Goal: Transaction & Acquisition: Purchase product/service

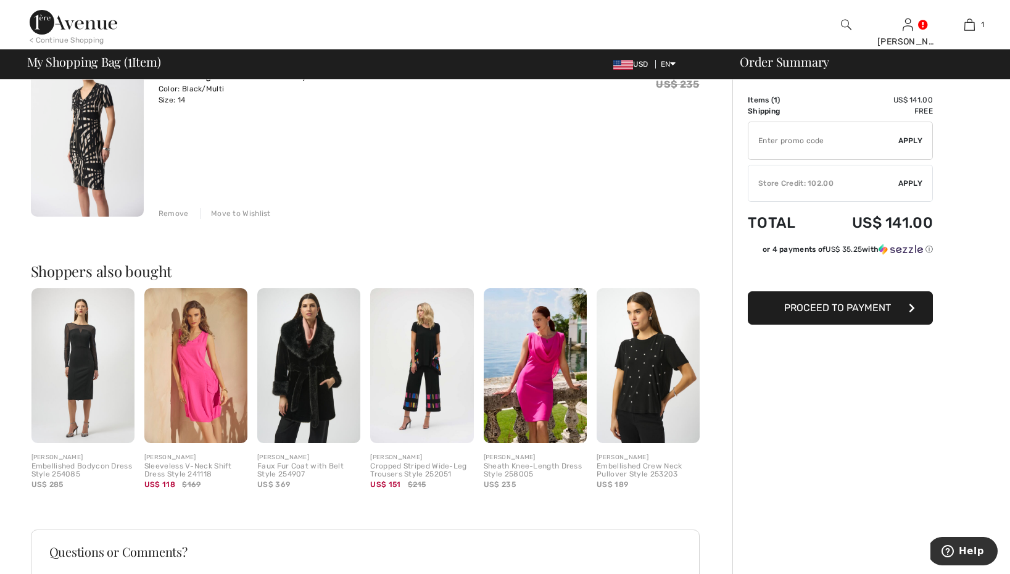
scroll to position [134, 0]
click at [907, 182] on span "Apply" at bounding box center [910, 183] width 25 height 11
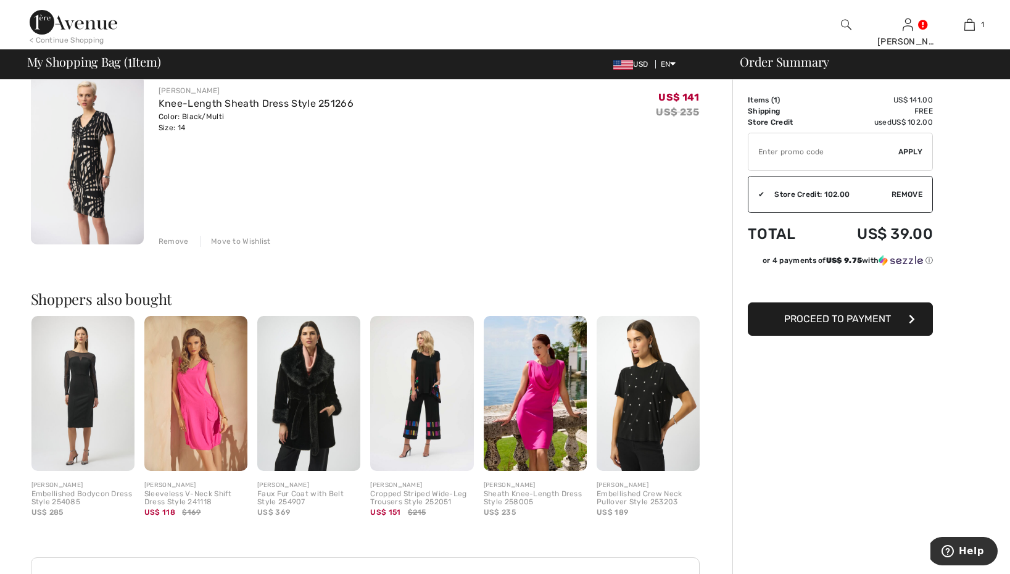
scroll to position [105, 0]
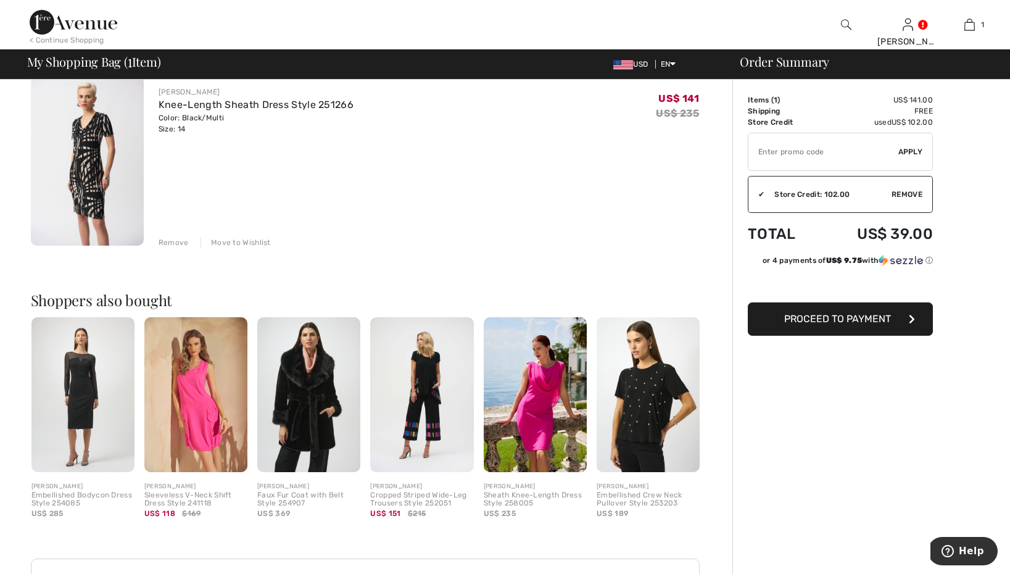
click at [866, 316] on span "Proceed to Payment" at bounding box center [837, 319] width 107 height 12
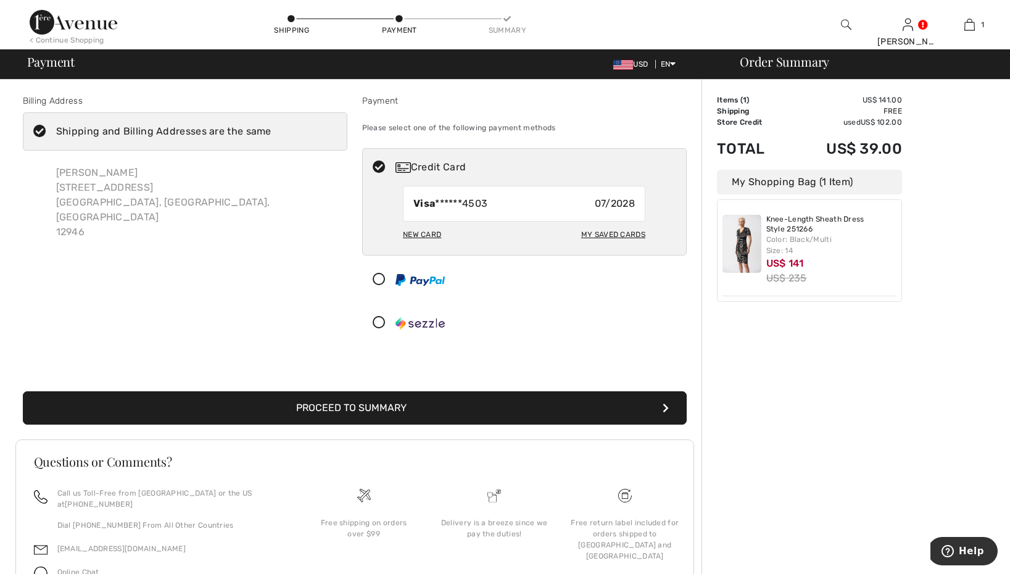
click at [486, 402] on button "Proceed to Summary" at bounding box center [355, 407] width 664 height 33
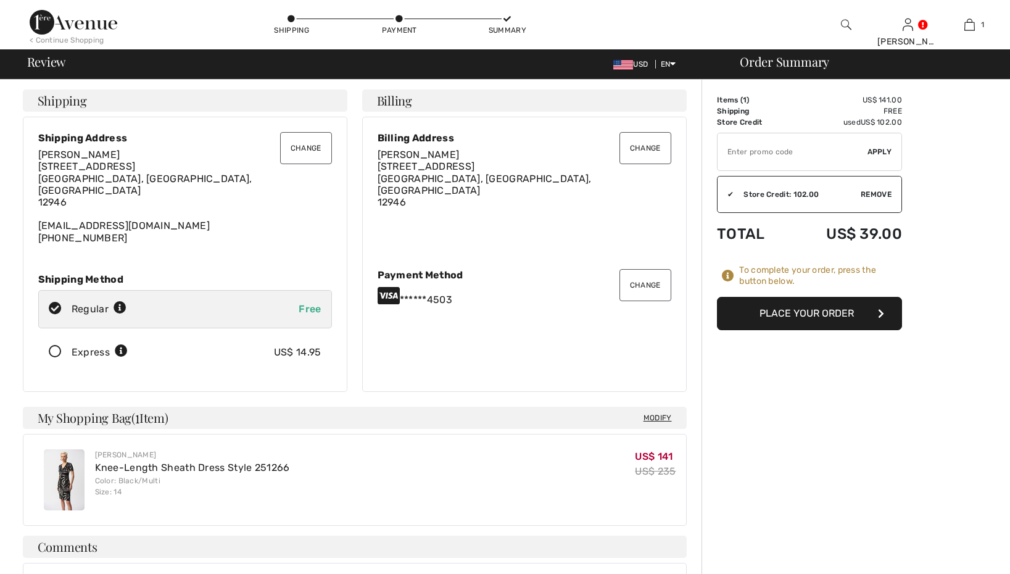
checkbox input "true"
click at [638, 273] on button "Change" at bounding box center [645, 285] width 52 height 32
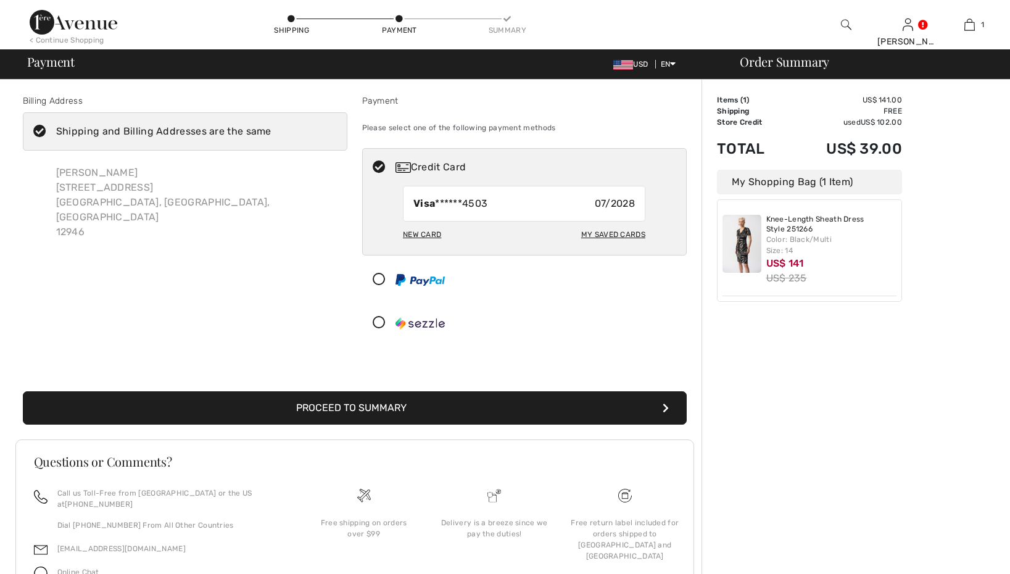
checkbox input "true"
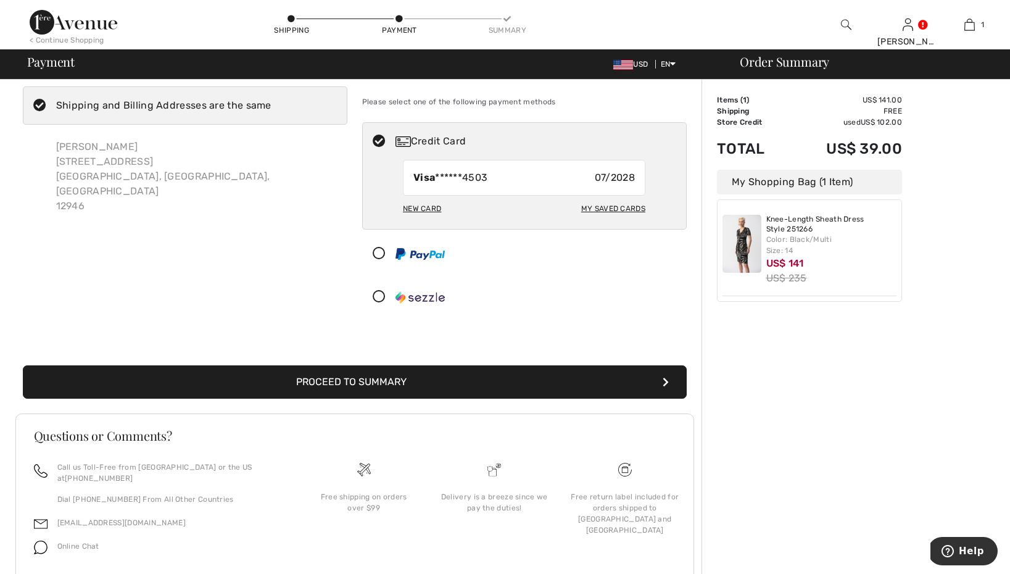
click at [606, 206] on div "My Saved Cards" at bounding box center [613, 208] width 64 height 21
radio input "true"
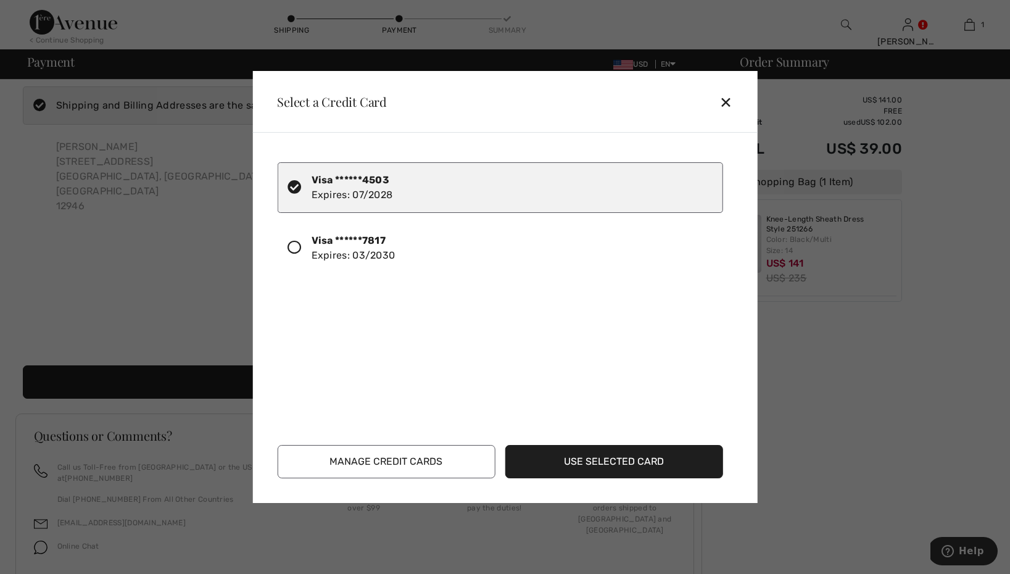
click at [290, 249] on icon at bounding box center [294, 248] width 14 height 14
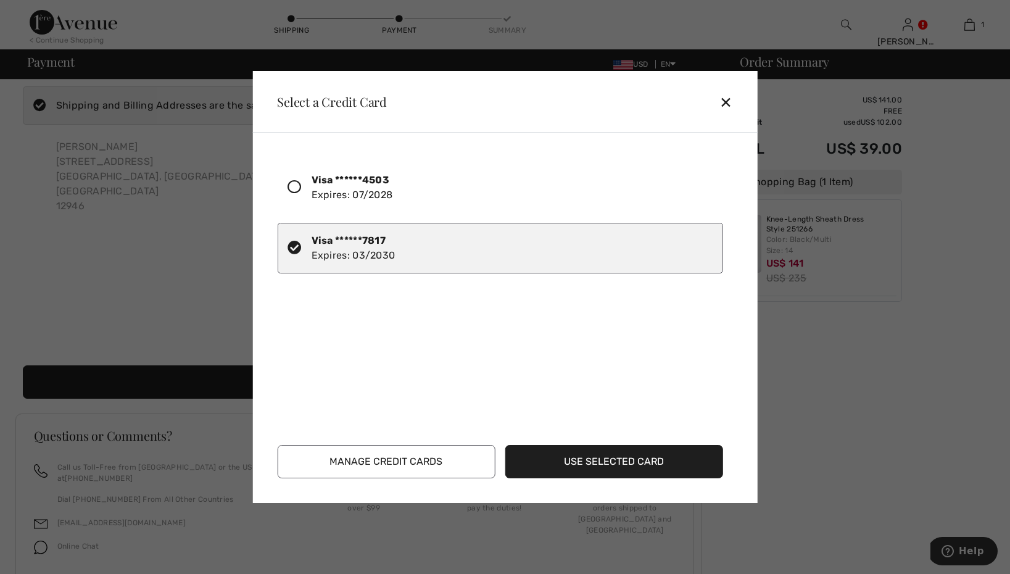
click at [611, 461] on button "Use Selected Card" at bounding box center [614, 461] width 218 height 33
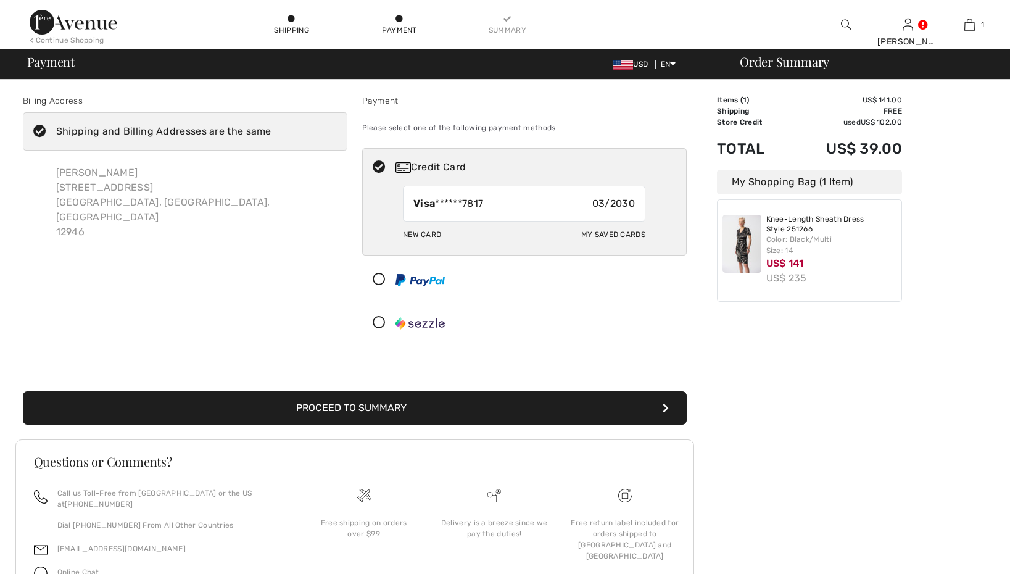
checkbox input "true"
click at [576, 410] on button "Proceed to Summary" at bounding box center [355, 407] width 664 height 33
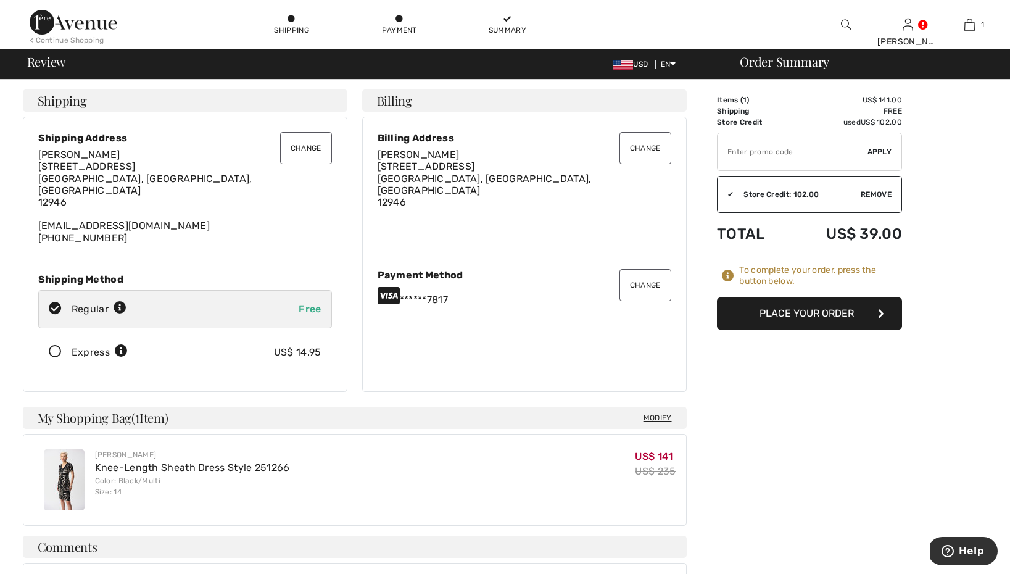
click at [828, 310] on button "Place Your Order" at bounding box center [809, 313] width 185 height 33
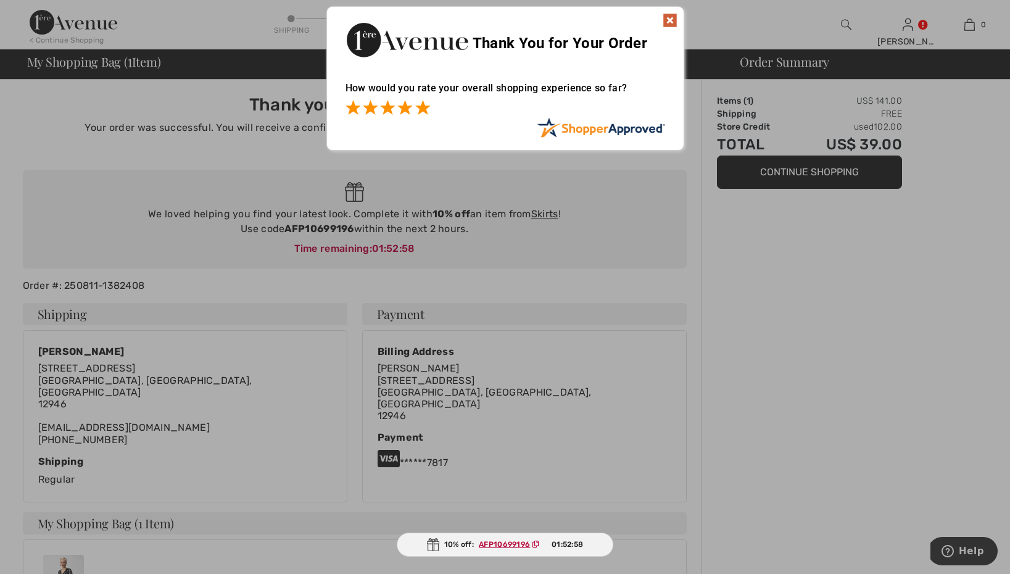
click at [428, 110] on span at bounding box center [422, 107] width 15 height 15
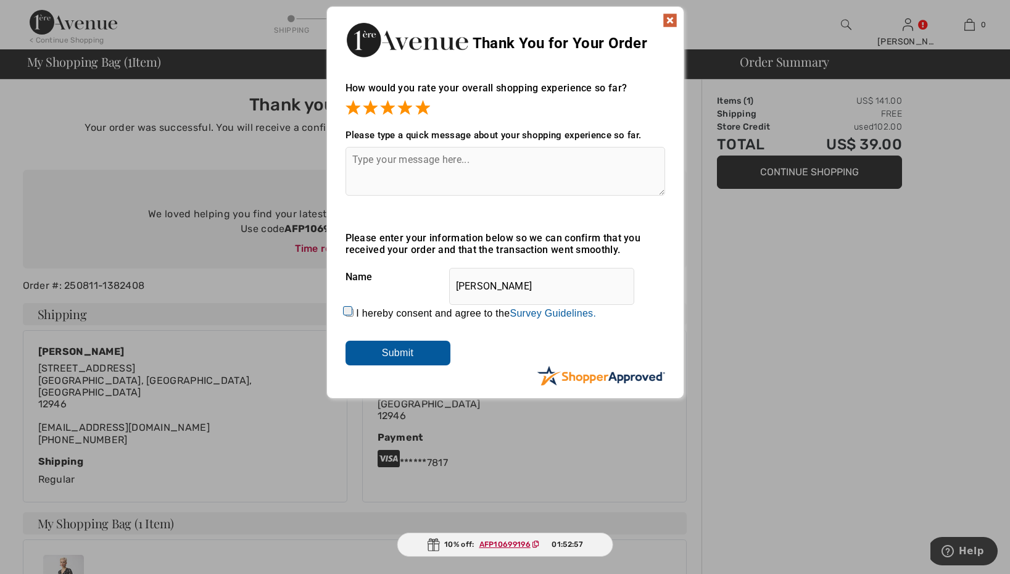
click at [347, 311] on input "I hereby consent and agree to the By submitting a review, you grant permission …" at bounding box center [349, 312] width 8 height 8
checkbox input "true"
click at [390, 348] on input "Submit" at bounding box center [397, 353] width 105 height 25
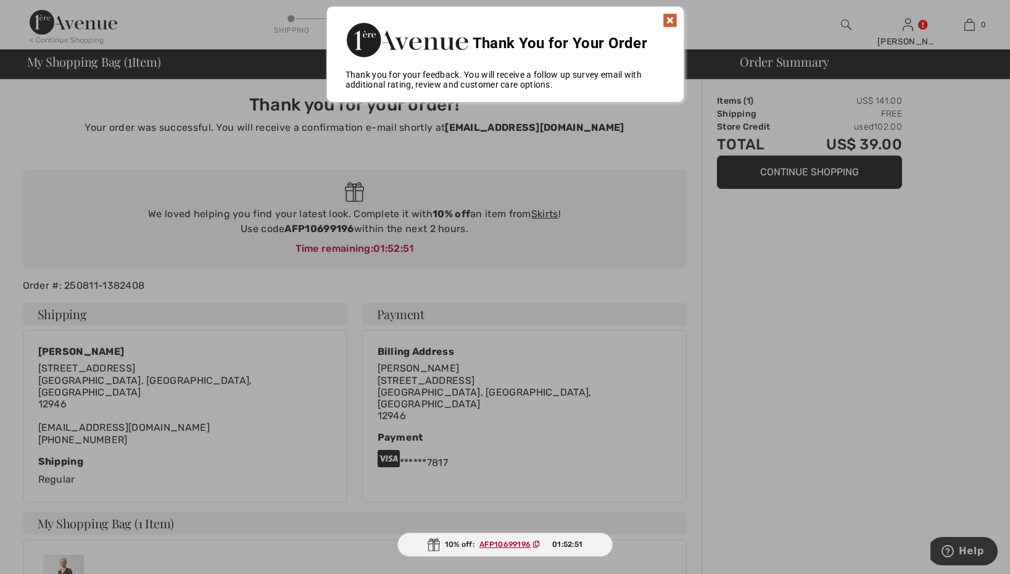
click at [670, 22] on img at bounding box center [670, 20] width 15 height 15
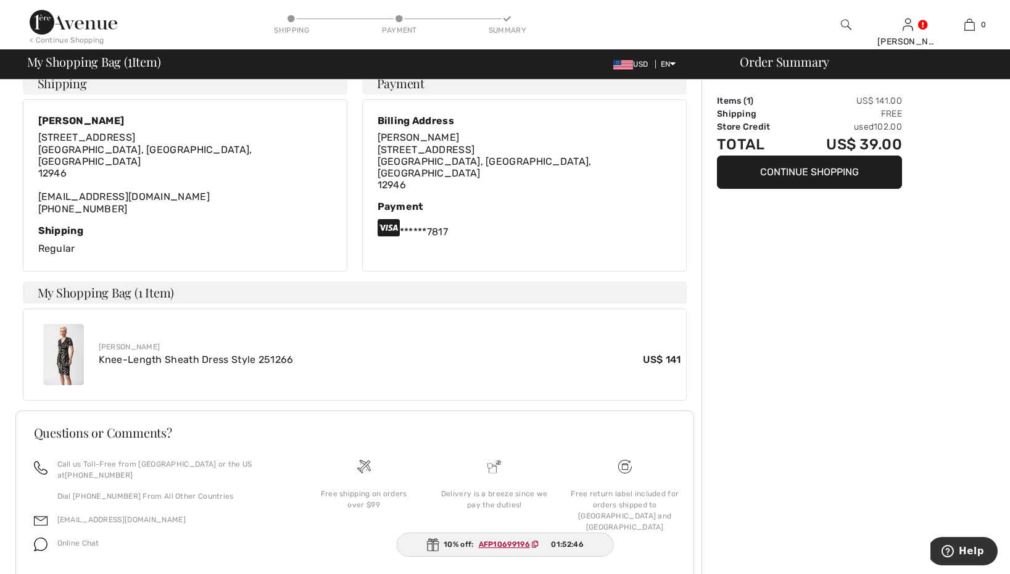
scroll to position [244, 0]
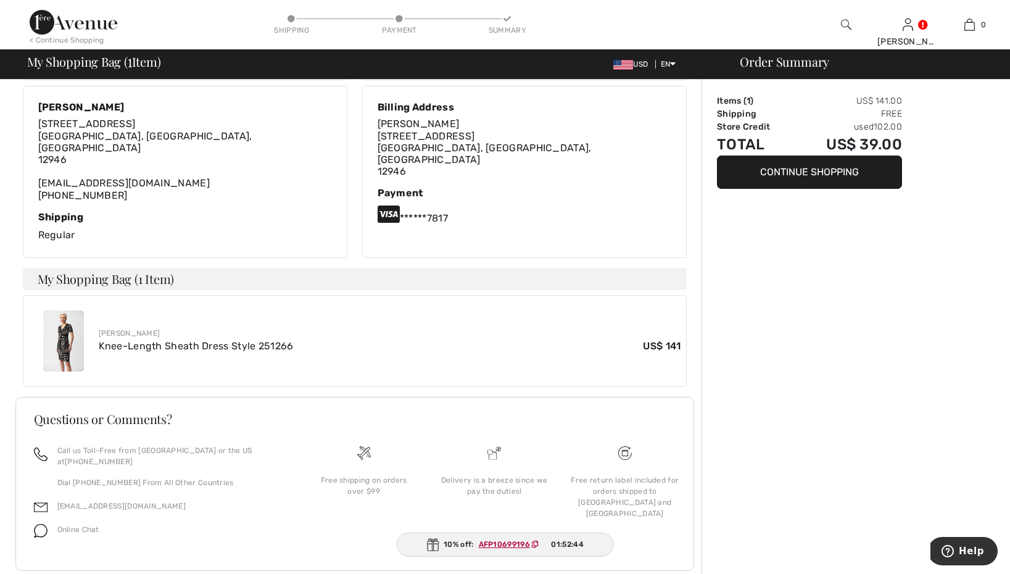
click at [64, 330] on img at bounding box center [63, 340] width 41 height 61
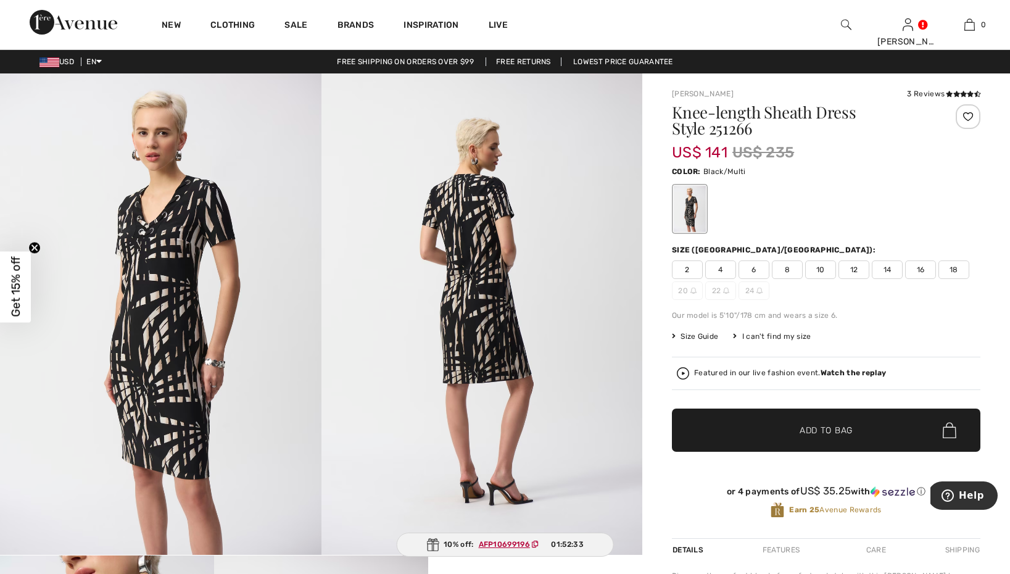
click at [845, 372] on strong "Watch the replay" at bounding box center [853, 372] width 66 height 9
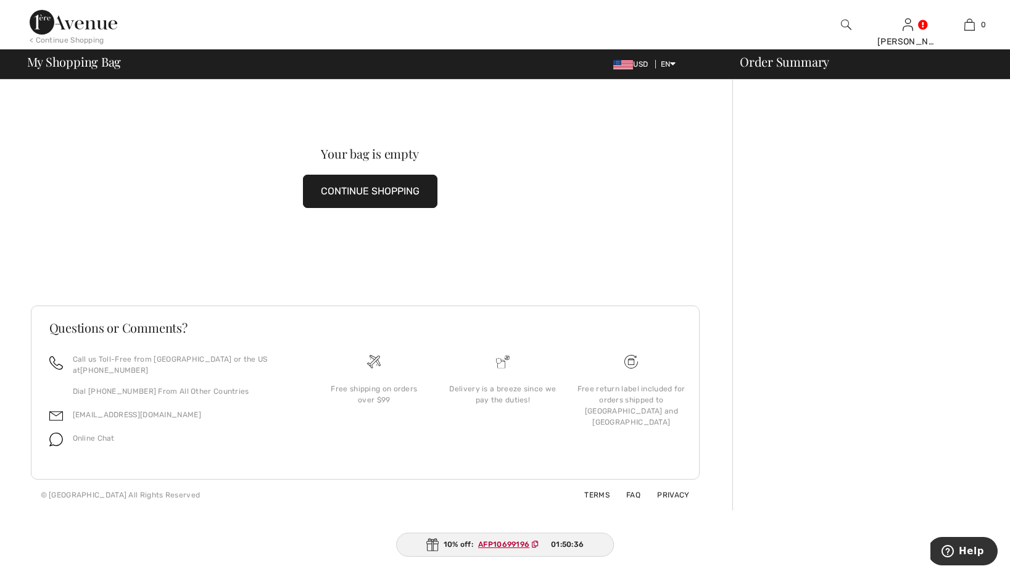
click at [373, 188] on button "CONTINUE SHOPPING" at bounding box center [370, 191] width 134 height 33
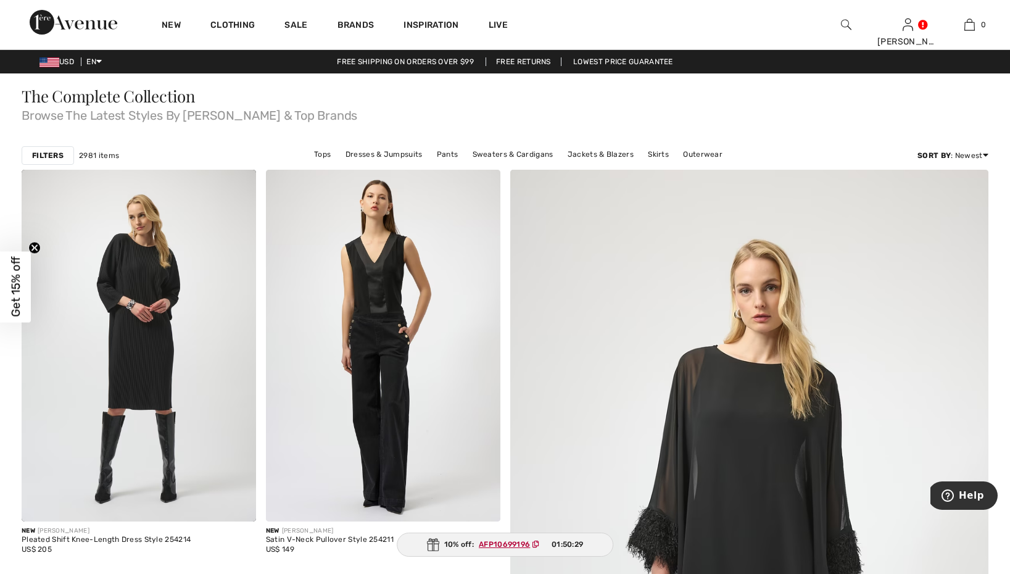
click at [51, 152] on strong "Filters" at bounding box center [47, 155] width 31 height 11
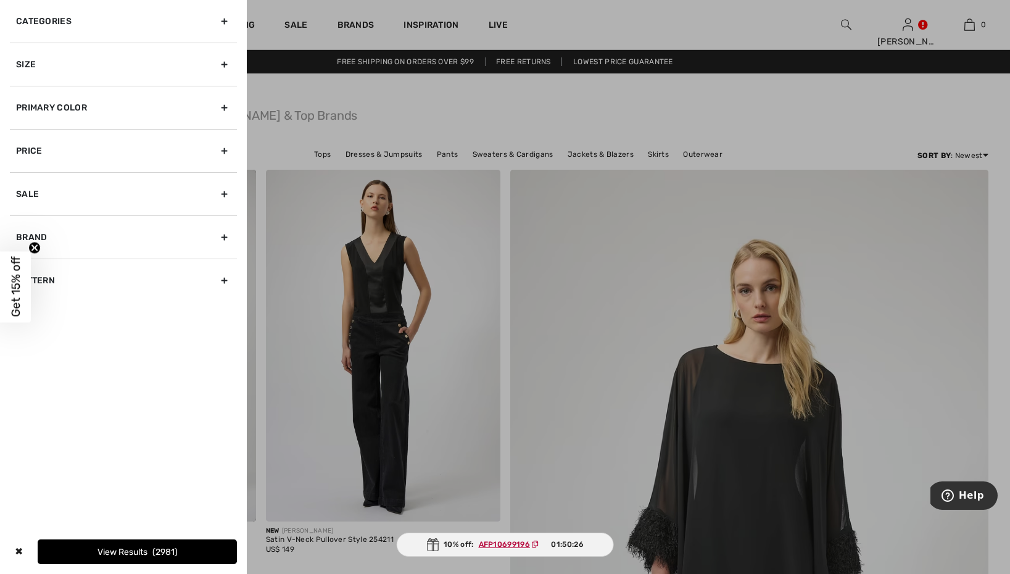
click at [69, 31] on div "Categories" at bounding box center [123, 21] width 227 height 43
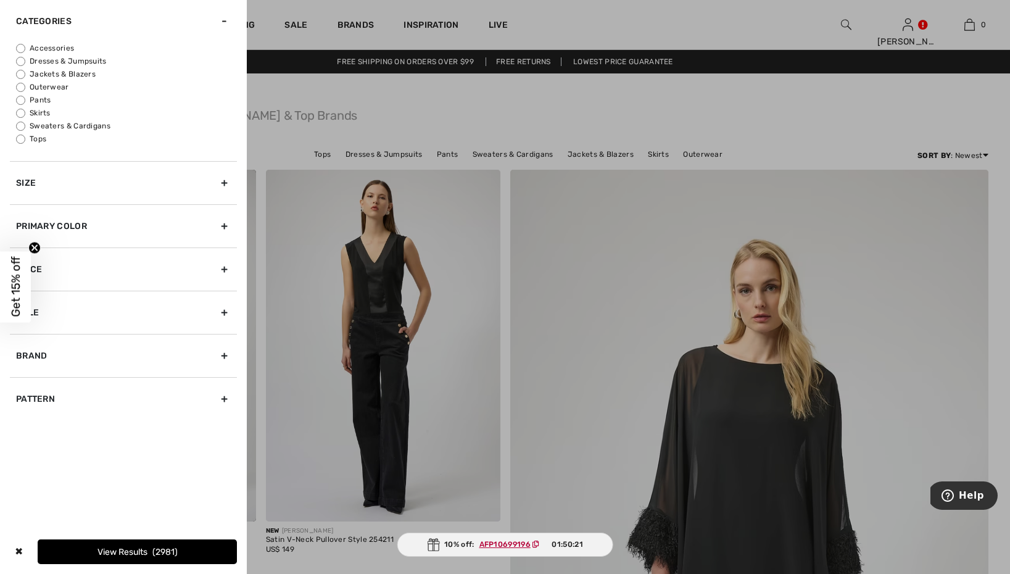
click at [52, 61] on label "Dresses & Jumpsuits" at bounding box center [126, 61] width 221 height 11
click at [25, 61] on input "Dresses & Jumpsuits" at bounding box center [20, 61] width 9 height 9
radio input "true"
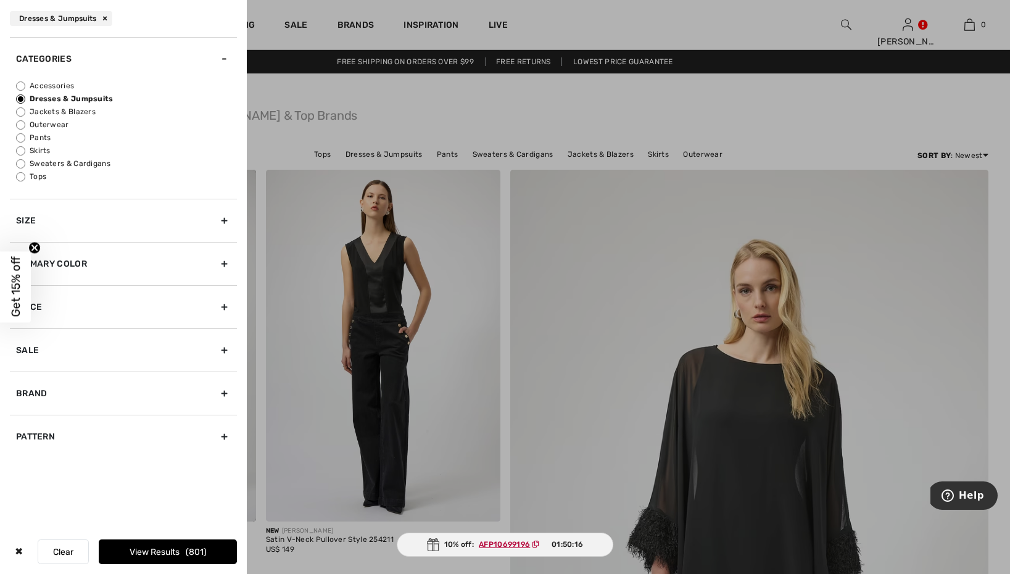
click at [47, 210] on div "Size" at bounding box center [123, 220] width 227 height 43
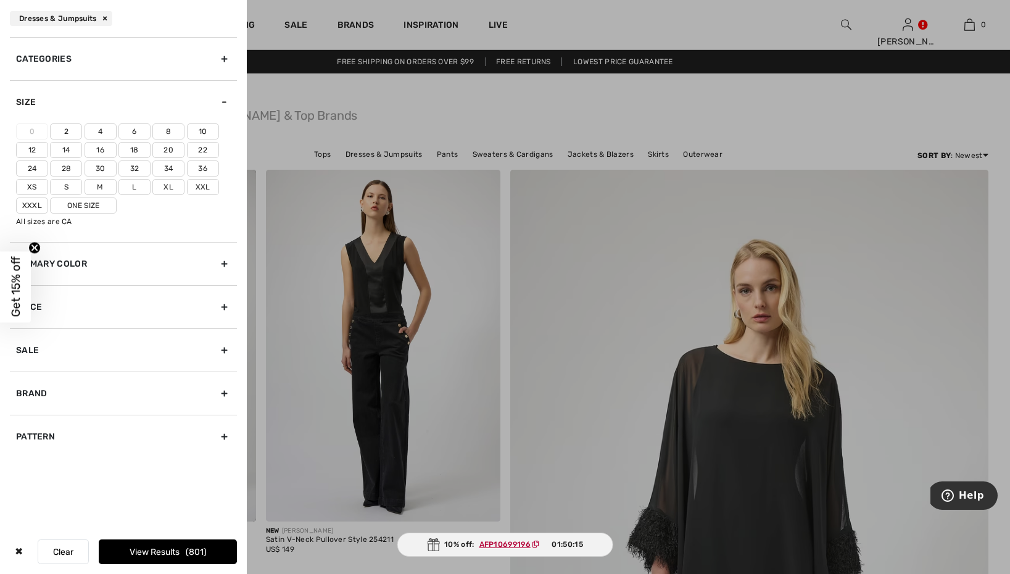
click at [134, 187] on label "L" at bounding box center [134, 187] width 32 height 16
click at [0, 0] on input"] "L" at bounding box center [0, 0] width 0 height 0
click at [71, 148] on label "14" at bounding box center [66, 150] width 32 height 16
click at [0, 0] on input"] "14" at bounding box center [0, 0] width 0 height 0
click at [107, 304] on div "Price" at bounding box center [123, 306] width 227 height 43
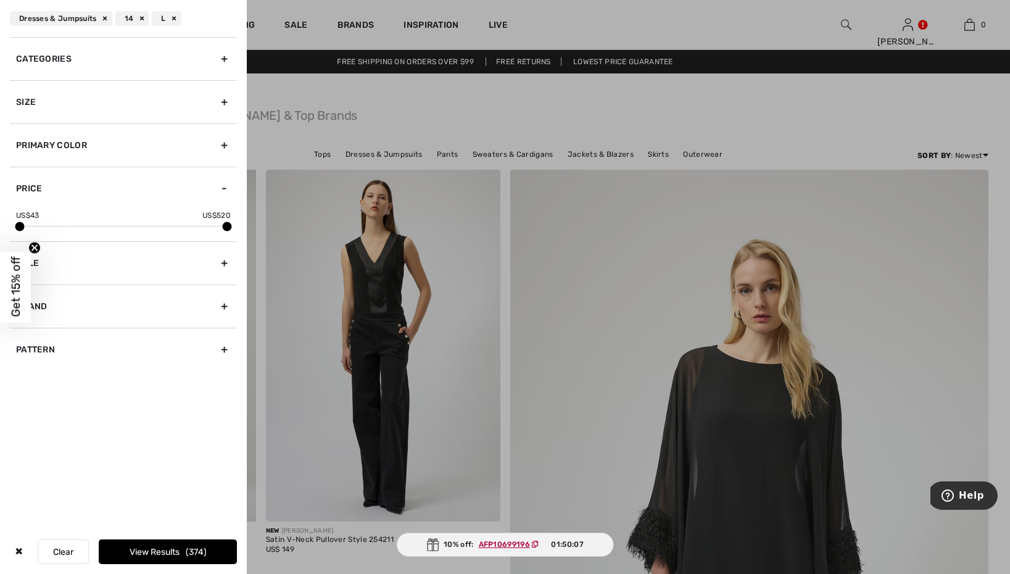
click at [82, 301] on div "Brand" at bounding box center [123, 305] width 227 height 43
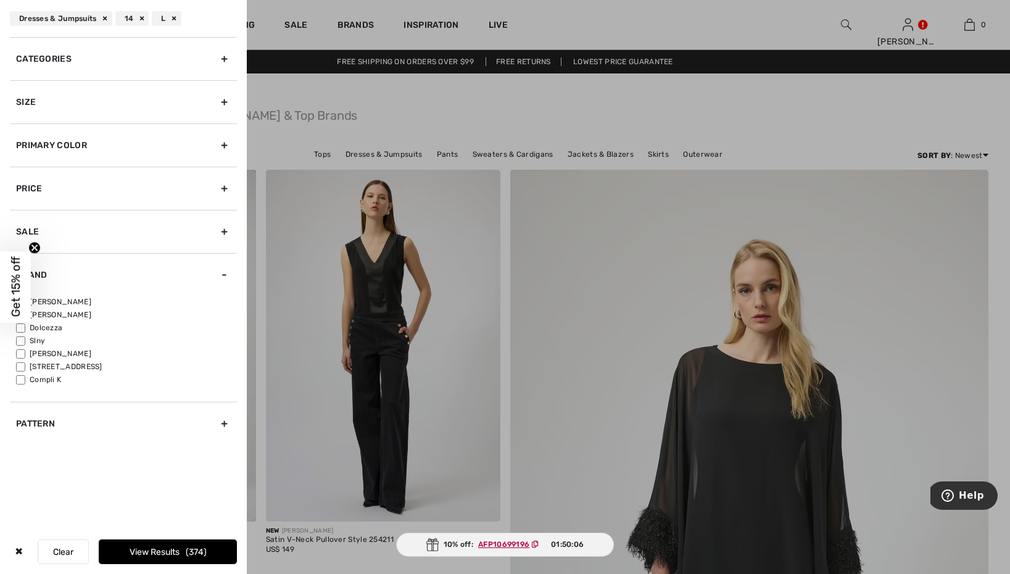
click at [70, 299] on label "[PERSON_NAME]" at bounding box center [126, 301] width 221 height 11
click at [25, 299] on input"] "[PERSON_NAME]" at bounding box center [20, 301] width 9 height 9
checkbox input"] "true"
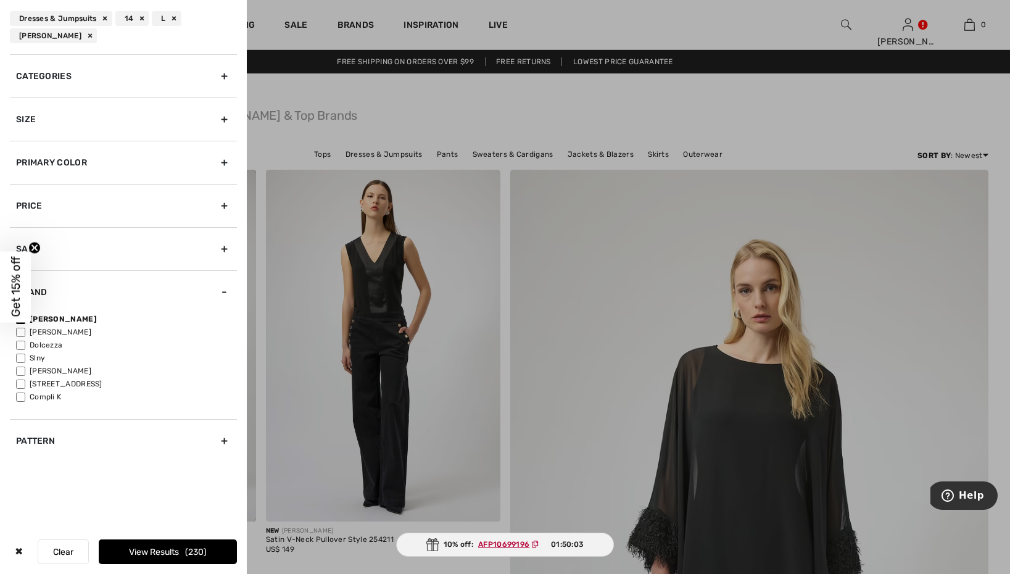
click at [101, 449] on div "Pattern" at bounding box center [123, 440] width 227 height 43
click at [68, 205] on div "Price" at bounding box center [123, 205] width 227 height 43
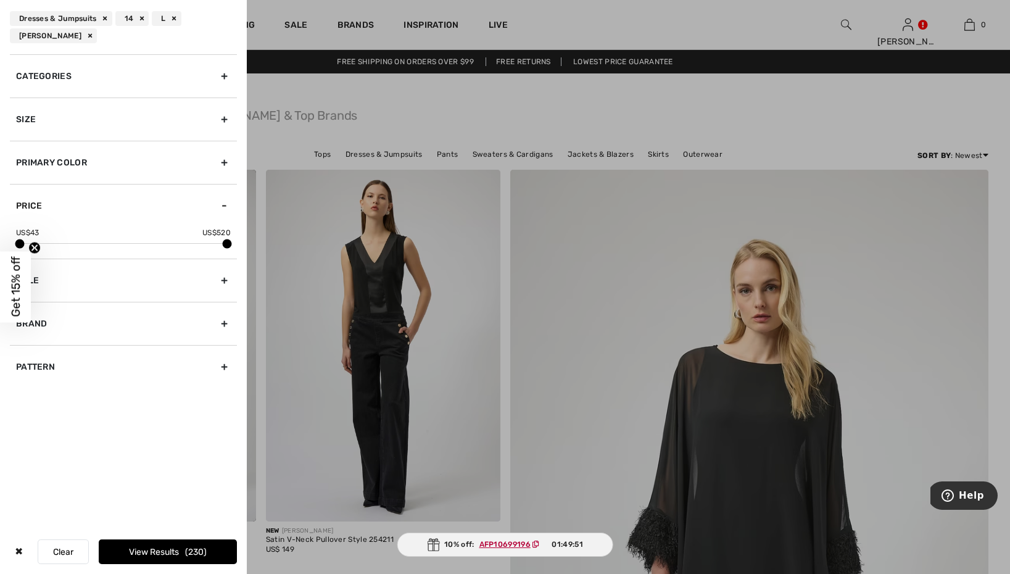
click at [33, 247] on circle "Close teaser" at bounding box center [35, 248] width 12 height 12
drag, startPoint x: 225, startPoint y: 244, endPoint x: 94, endPoint y: 249, distance: 130.9
click at [94, 249] on div "US$ 43 US$ 219" at bounding box center [123, 242] width 227 height 31
click at [56, 273] on div "Sale" at bounding box center [123, 279] width 227 height 43
click at [23, 277] on input "Show only sale items" at bounding box center [20, 275] width 9 height 9
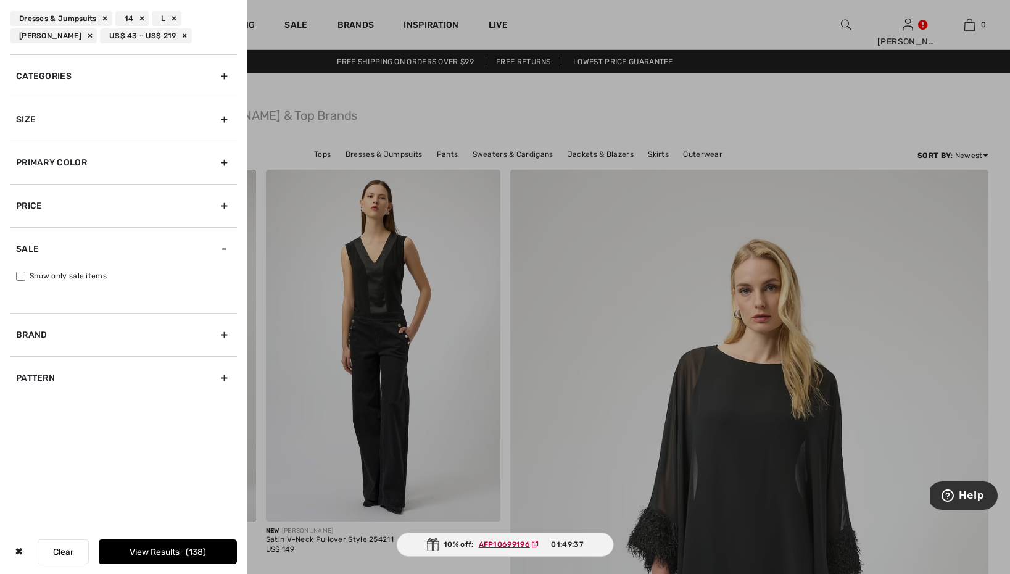
checkbox input "true"
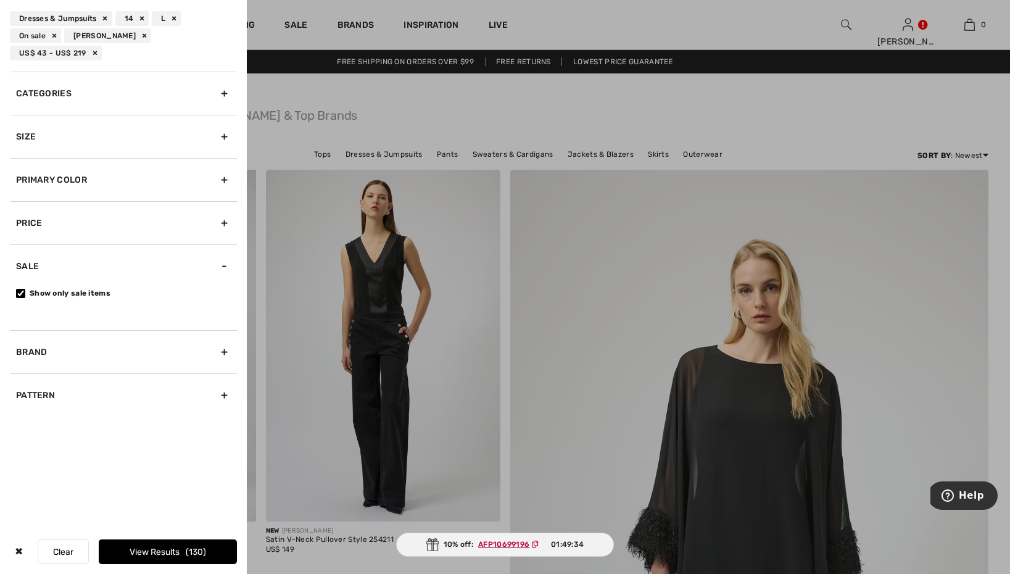
click at [91, 359] on div "Brand" at bounding box center [123, 351] width 227 height 43
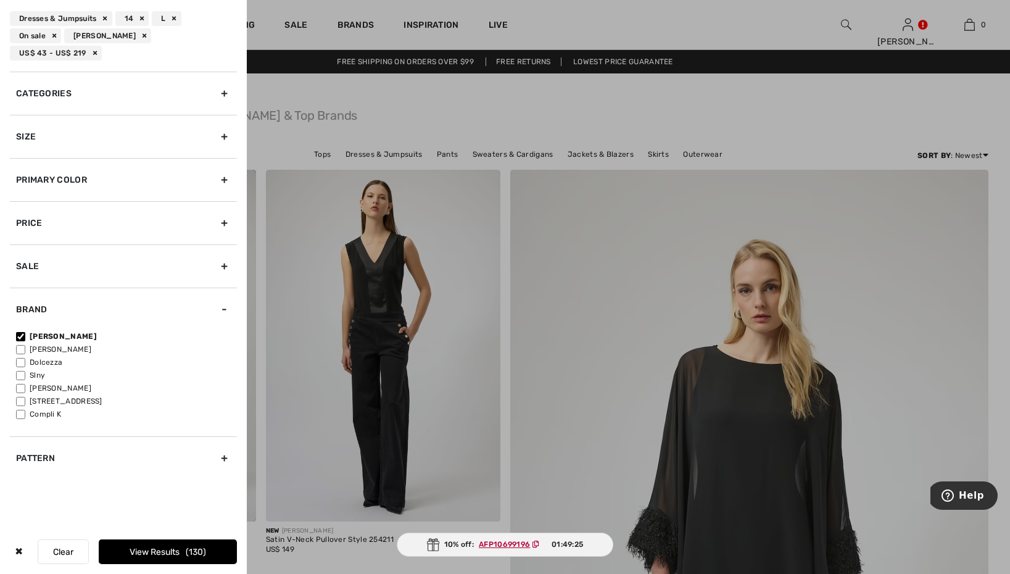
click at [114, 472] on div "Pattern" at bounding box center [123, 457] width 227 height 43
click at [155, 548] on button "View Results 130" at bounding box center [168, 551] width 138 height 25
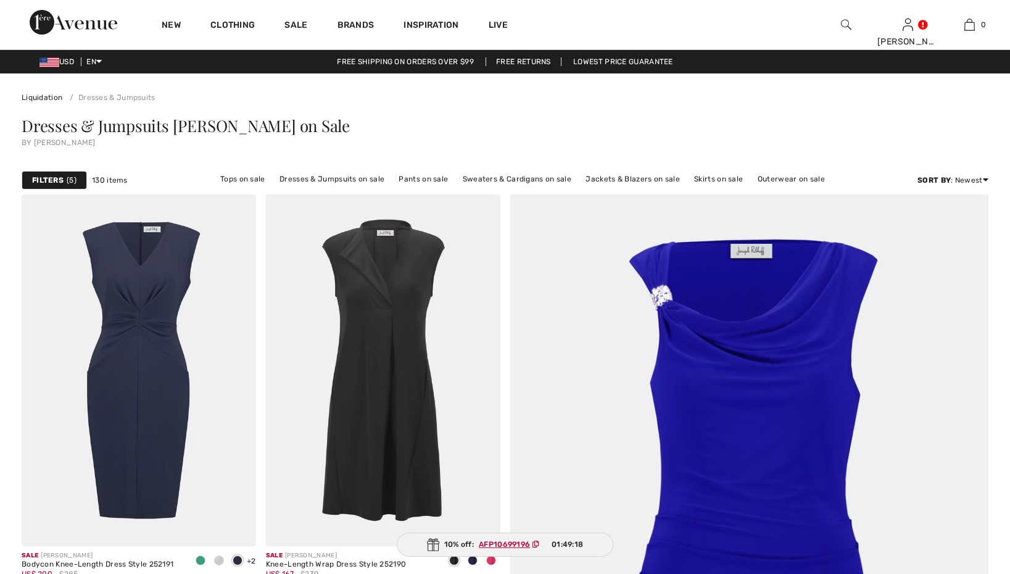
checkbox input "true"
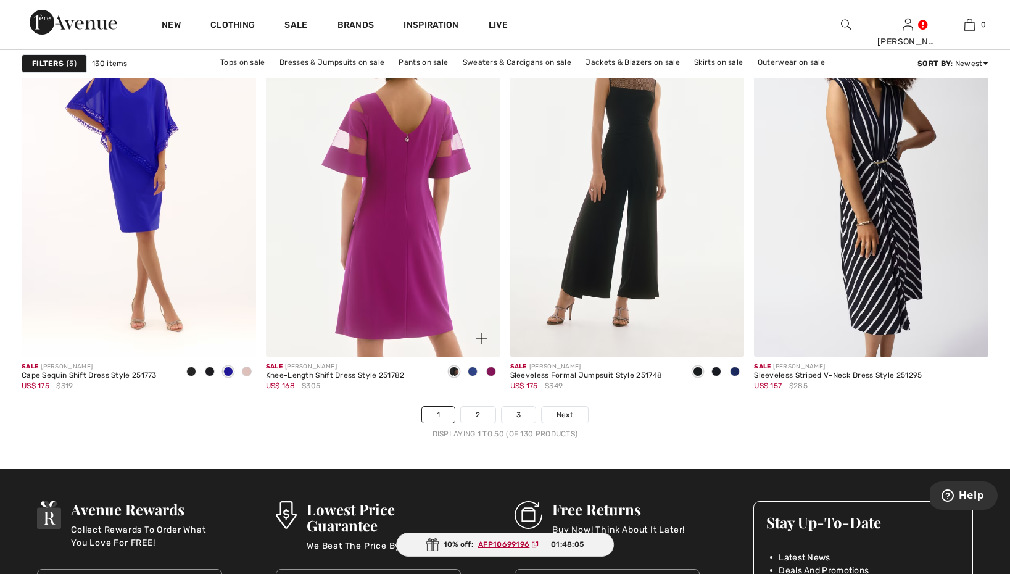
scroll to position [6022, 0]
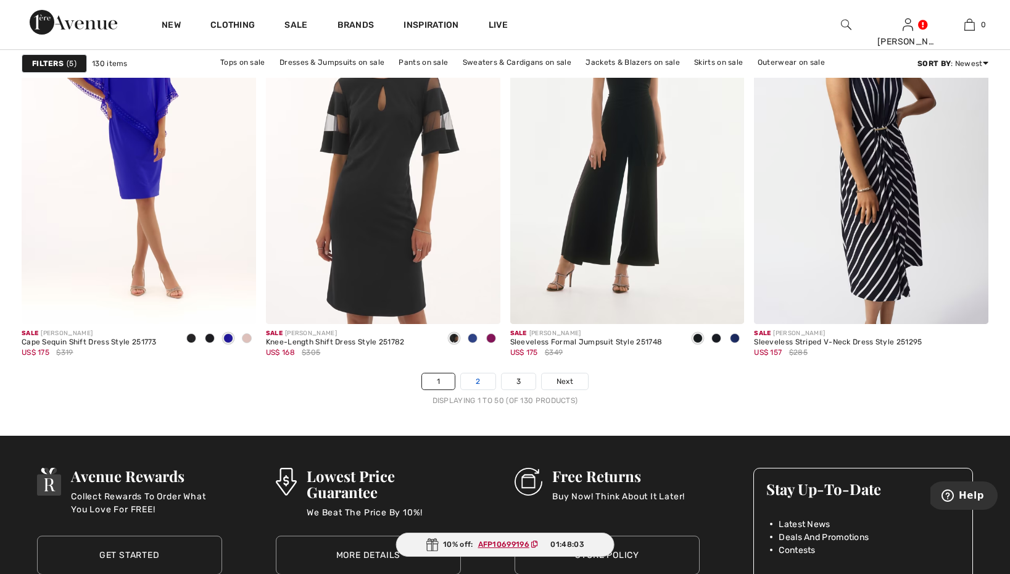
click at [479, 378] on link "2" at bounding box center [478, 381] width 34 height 16
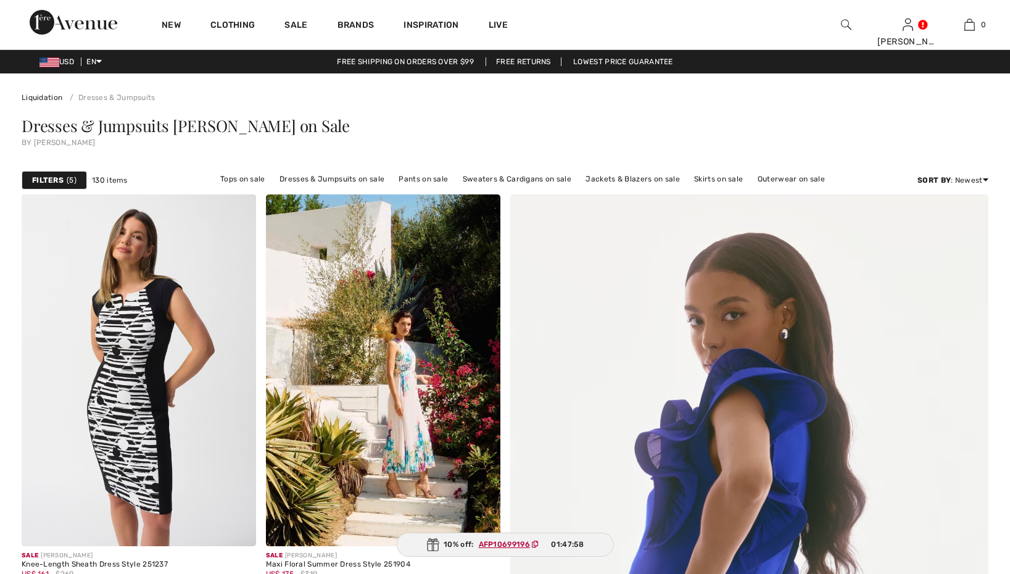
checkbox input "true"
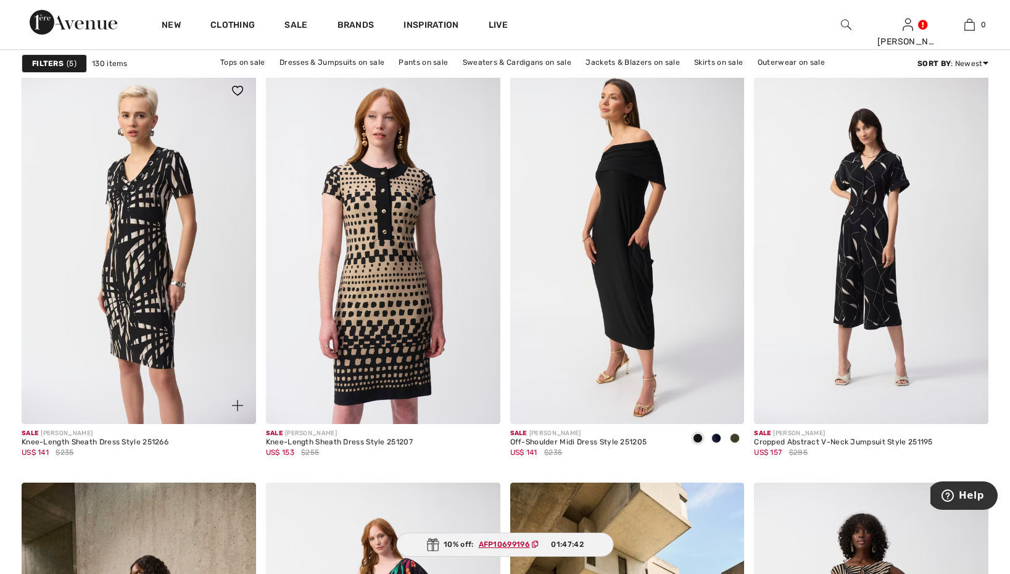
scroll to position [944, 0]
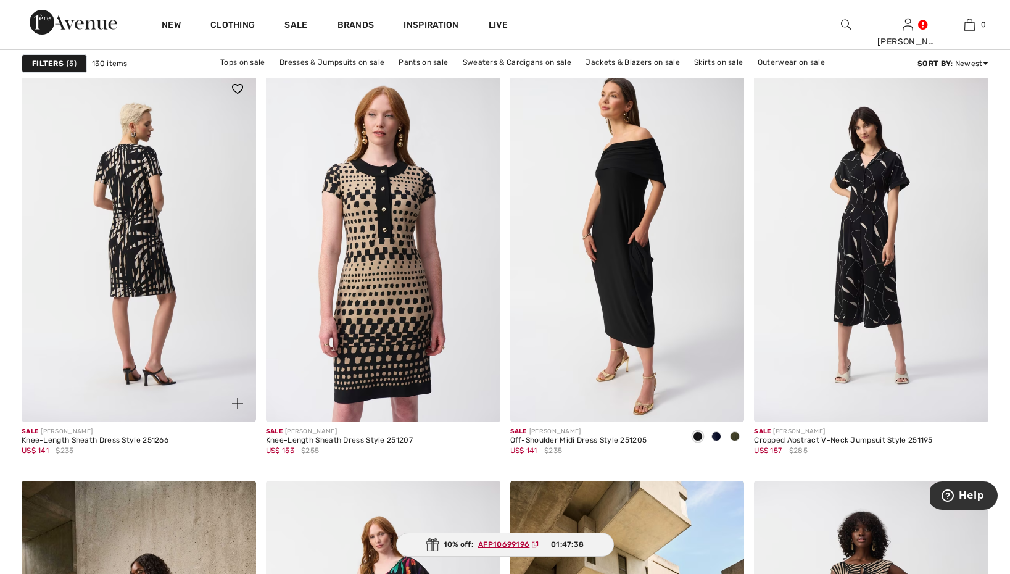
click at [163, 352] on img at bounding box center [139, 246] width 234 height 352
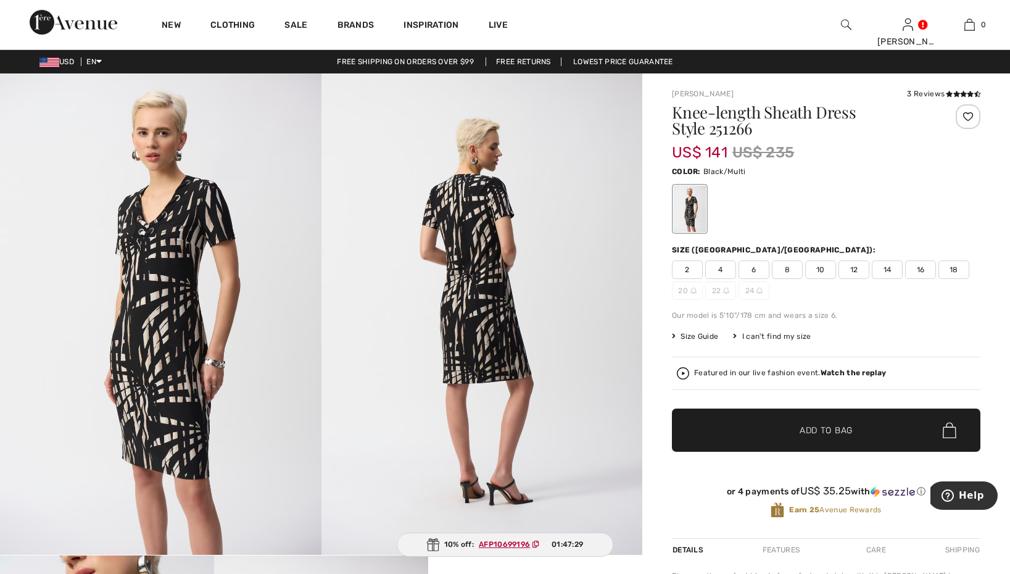
click at [152, 215] on img at bounding box center [160, 313] width 321 height 481
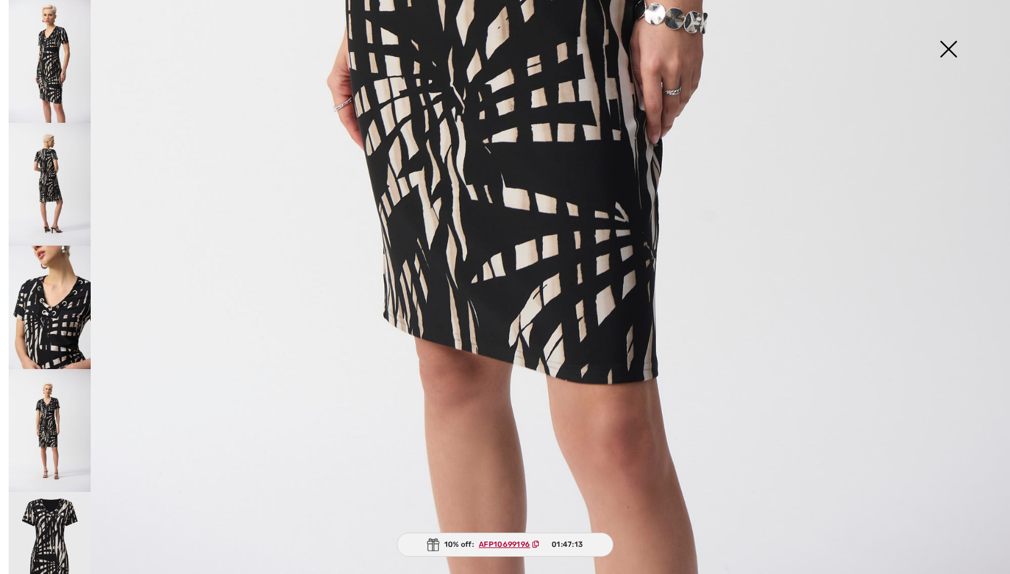
scroll to position [893, 0]
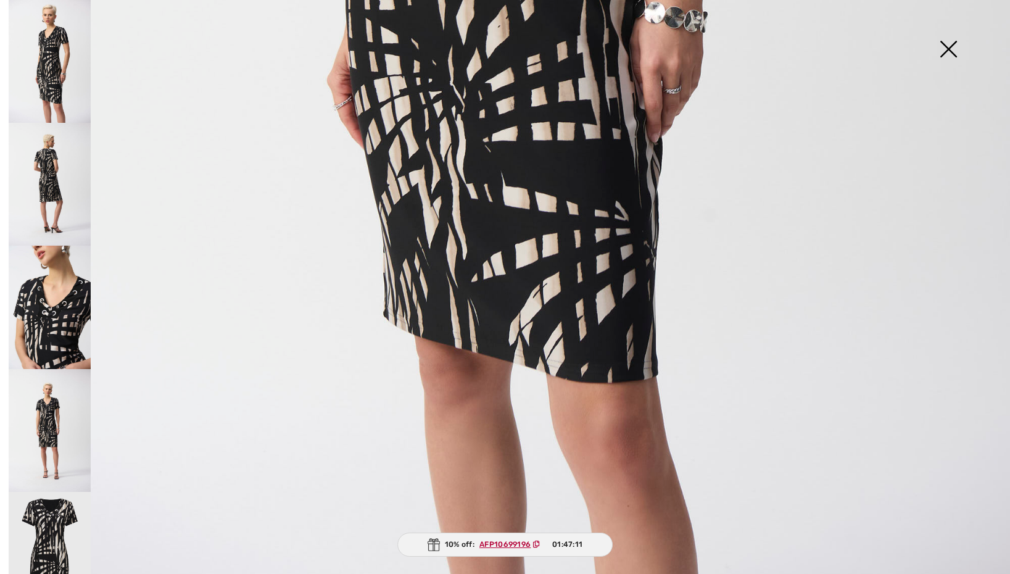
click at [66, 164] on img at bounding box center [50, 184] width 82 height 123
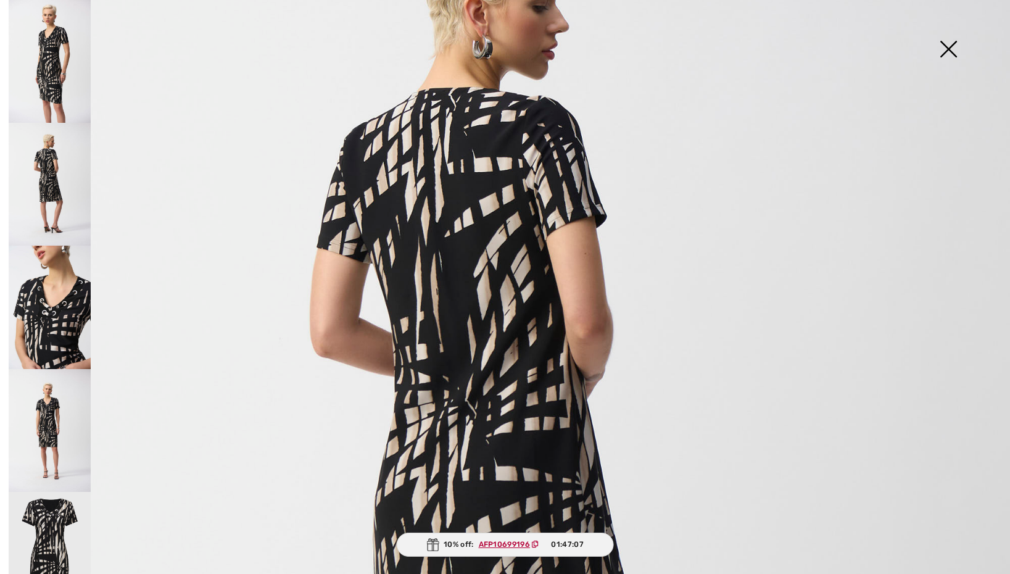
scroll to position [228, 0]
click at [66, 323] on img at bounding box center [50, 307] width 82 height 123
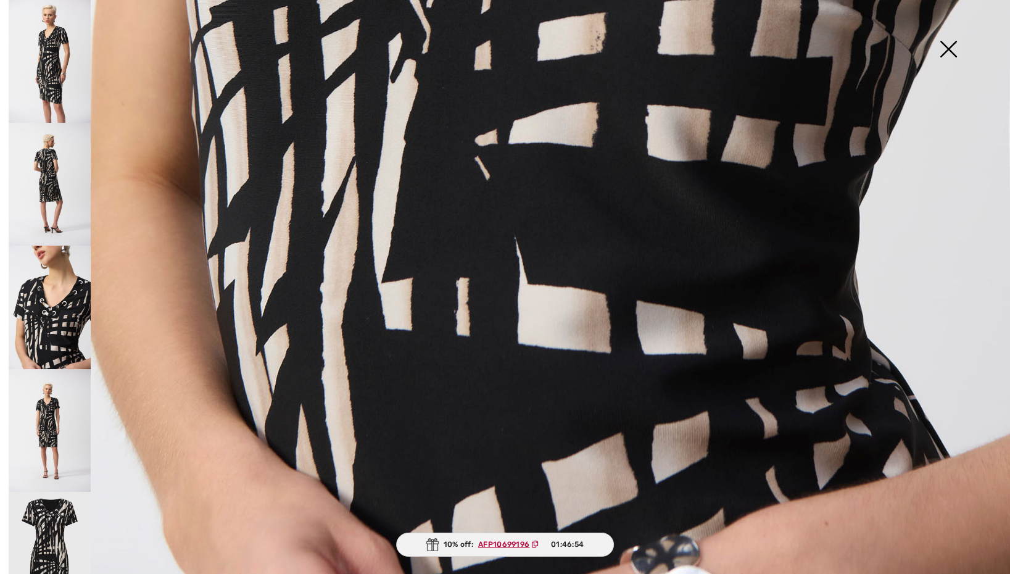
scroll to position [940, 0]
click at [50, 404] on img at bounding box center [50, 430] width 82 height 123
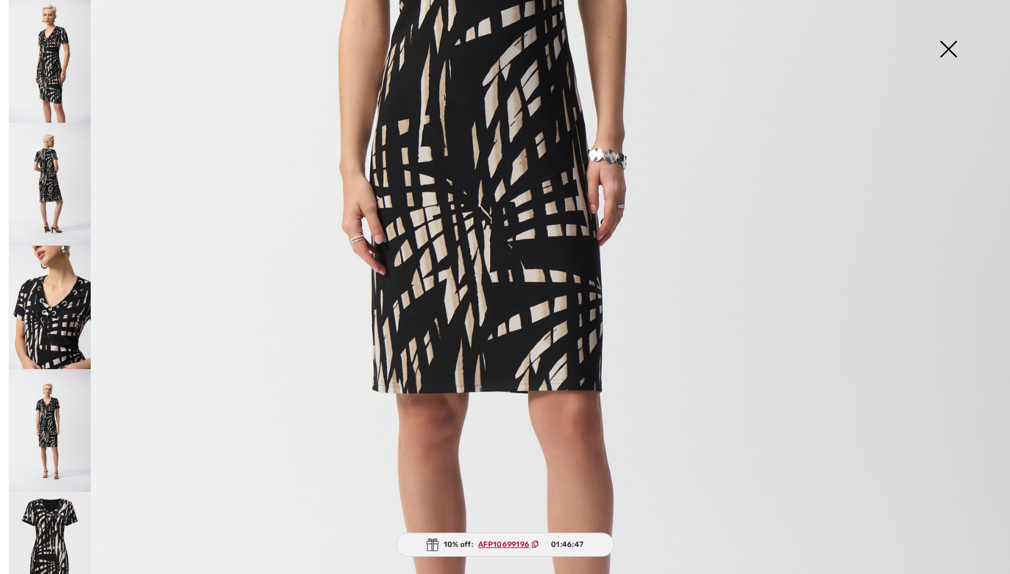
scroll to position [610, 0]
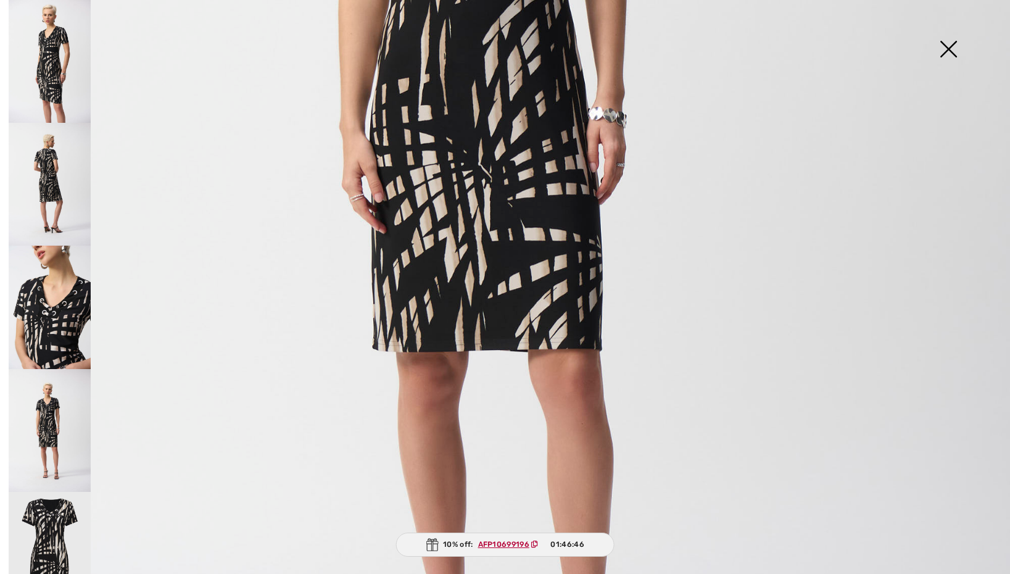
click at [53, 531] on img at bounding box center [50, 553] width 82 height 123
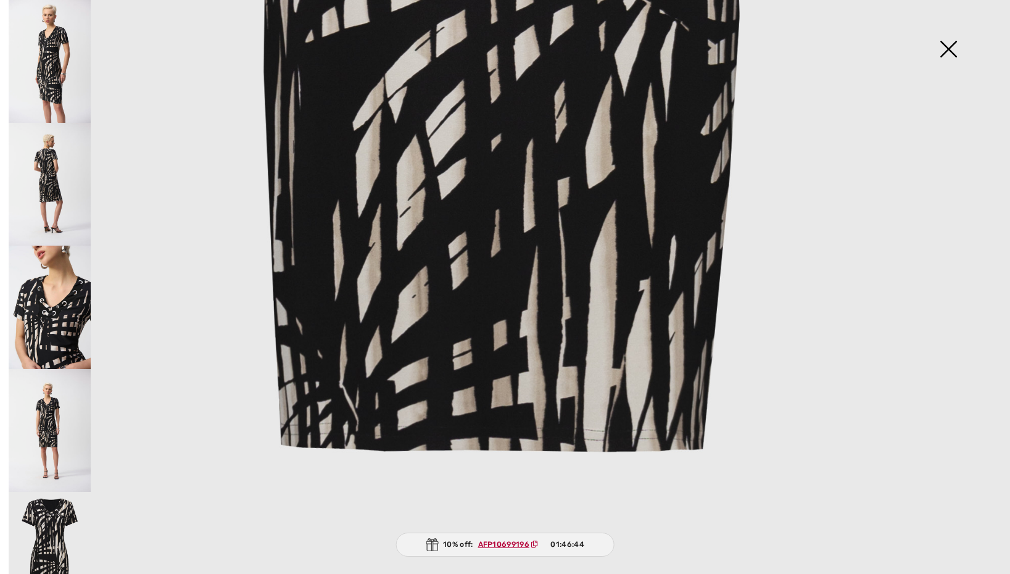
scroll to position [942, 0]
click at [950, 52] on img at bounding box center [948, 51] width 62 height 64
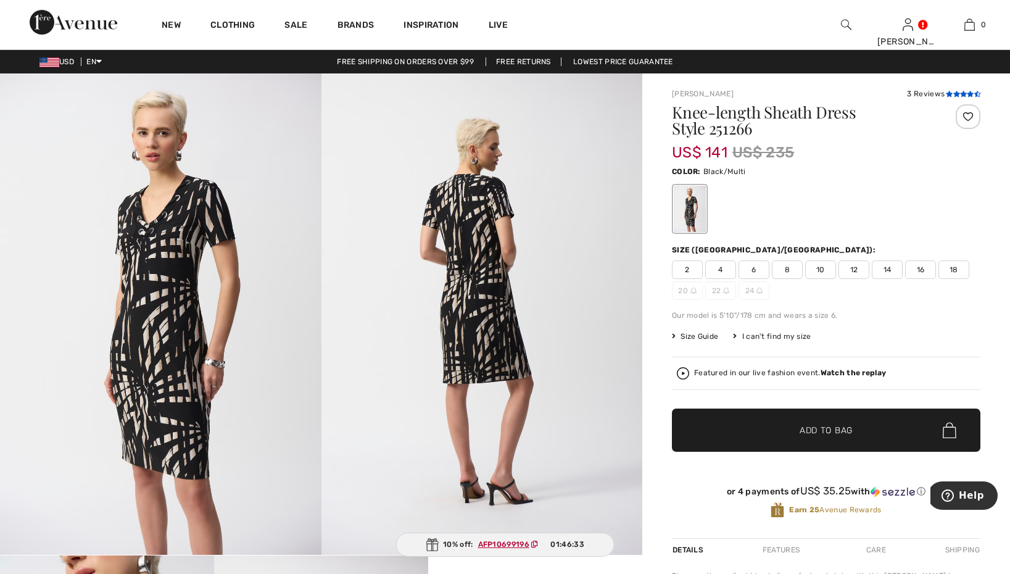
click at [954, 91] on icon at bounding box center [956, 94] width 7 height 6
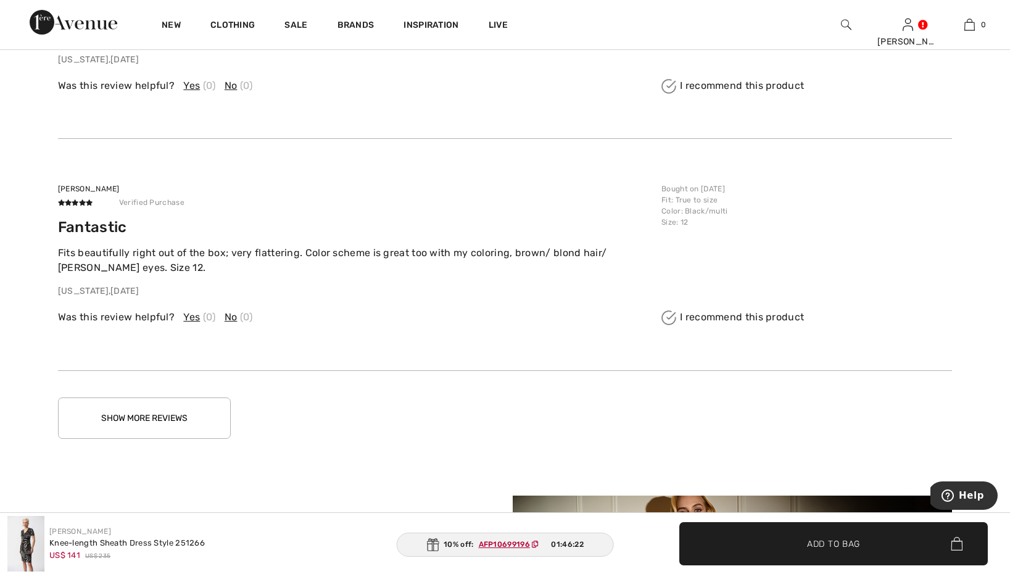
scroll to position [2287, 0]
click at [151, 415] on button "Show More Reviews" at bounding box center [144, 417] width 173 height 41
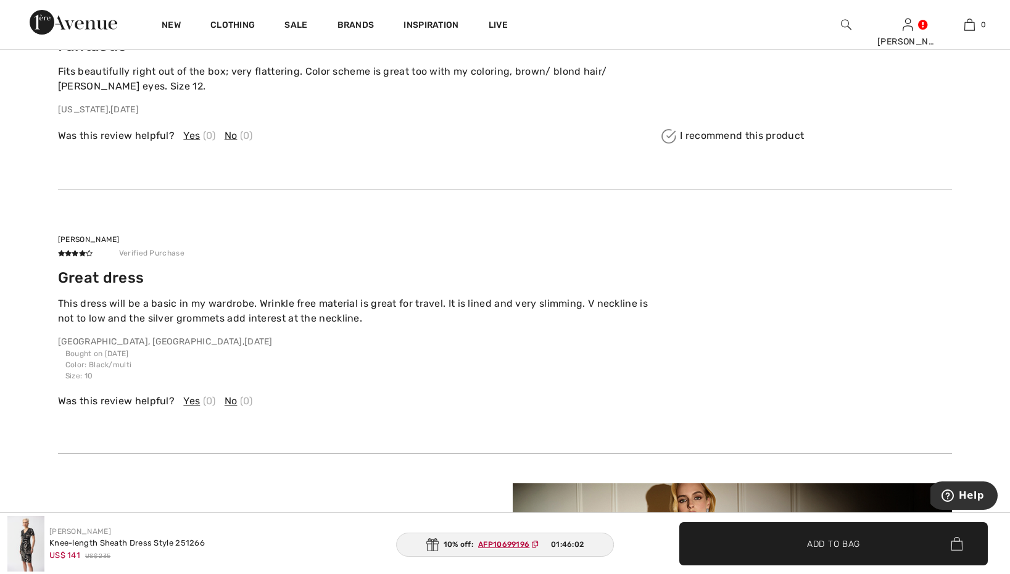
scroll to position [2485, 0]
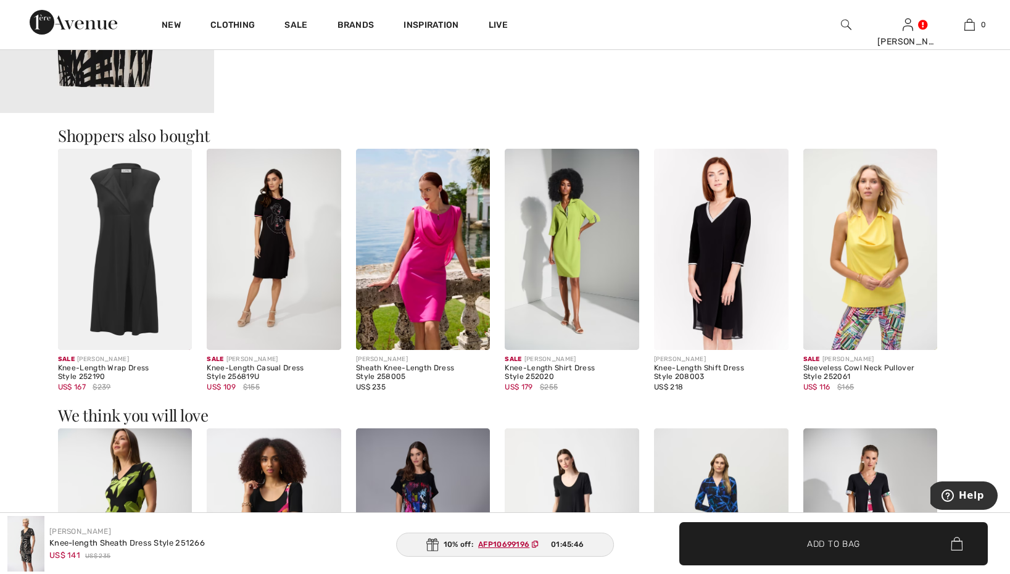
scroll to position [1087, 0]
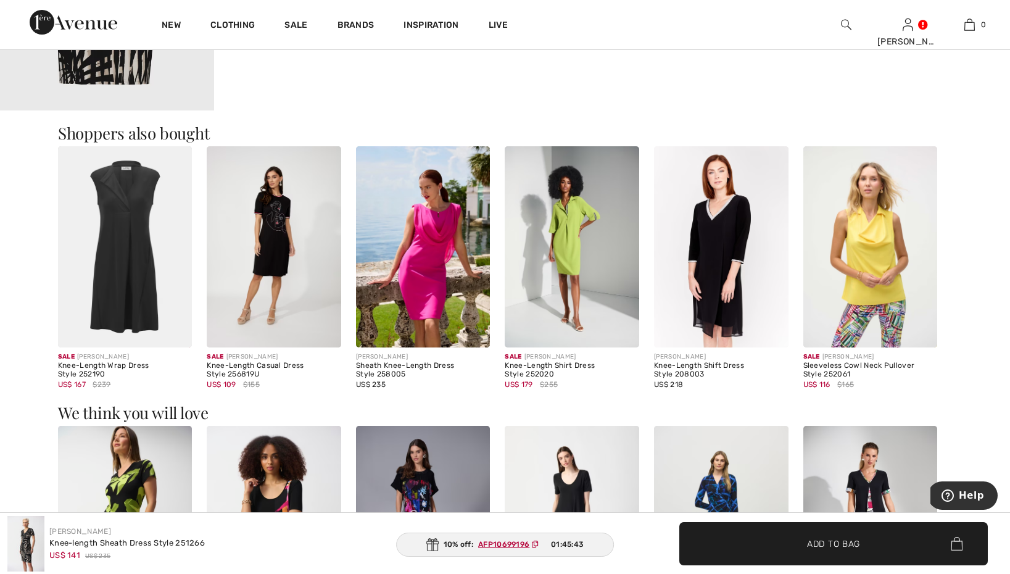
click at [278, 227] on img at bounding box center [274, 246] width 134 height 201
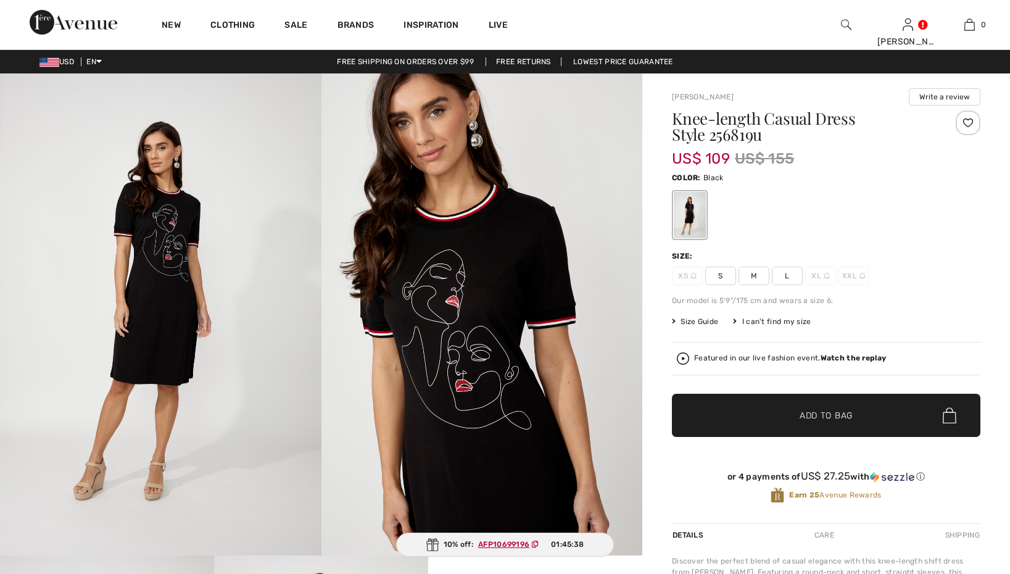
checkbox input "true"
click at [785, 278] on span "L" at bounding box center [787, 276] width 31 height 19
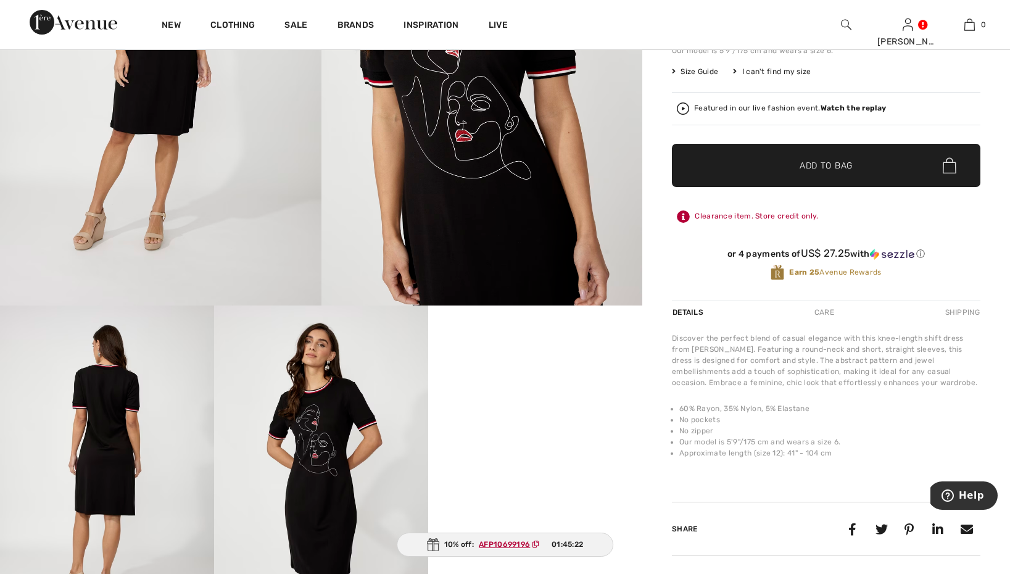
scroll to position [251, 0]
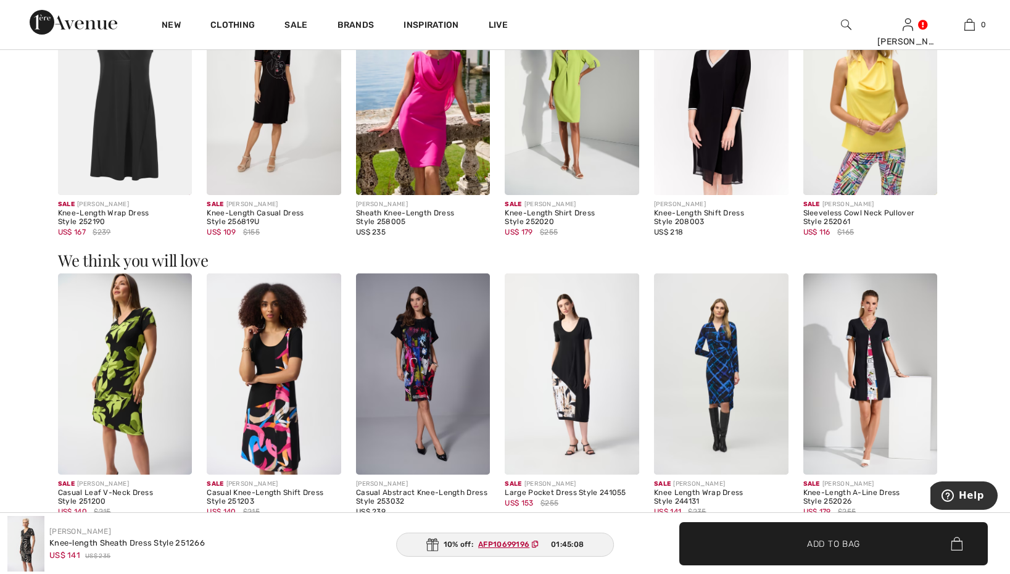
scroll to position [1238, 0]
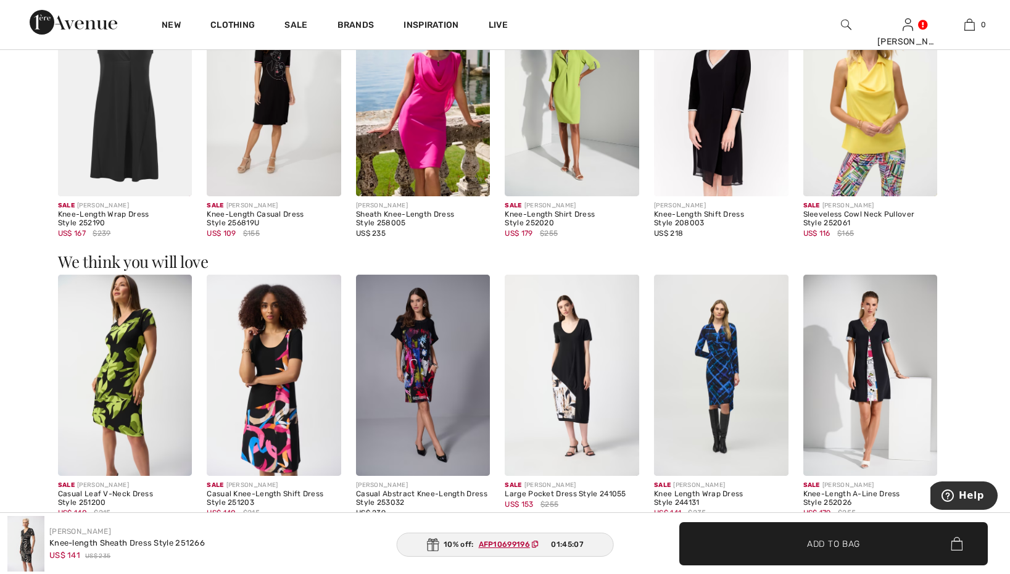
click at [434, 385] on img at bounding box center [423, 375] width 134 height 201
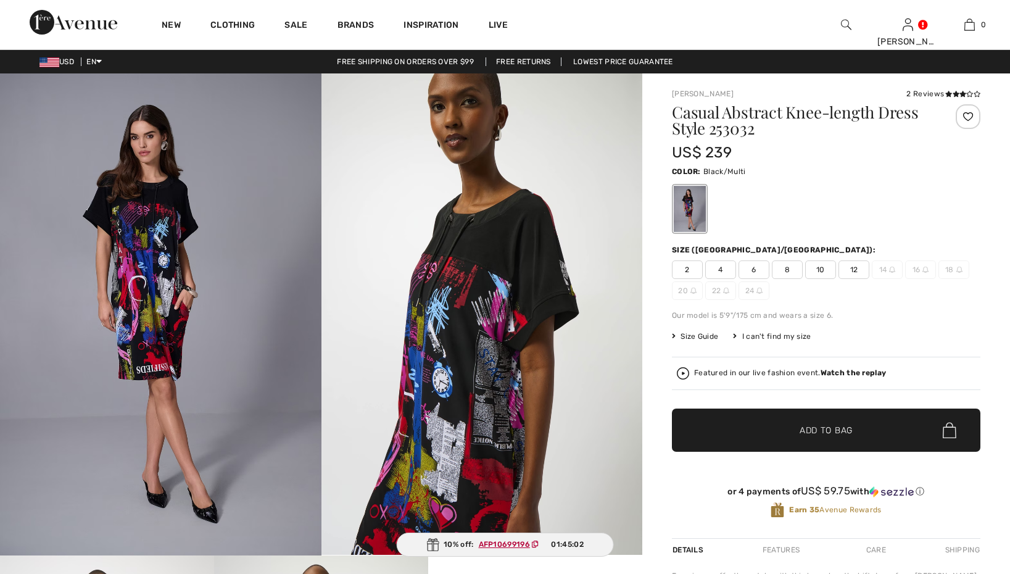
checkbox input "true"
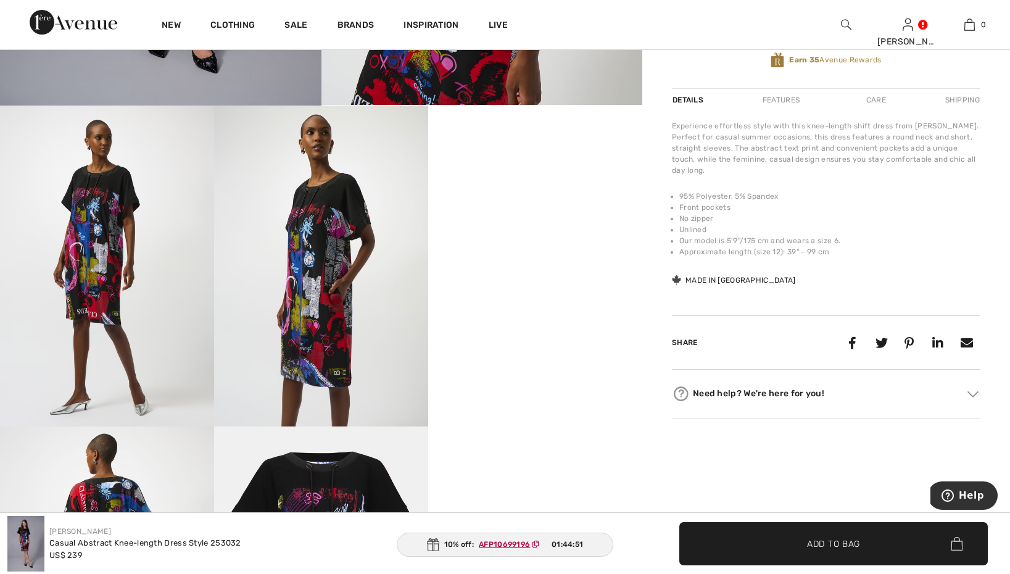
scroll to position [452, 0]
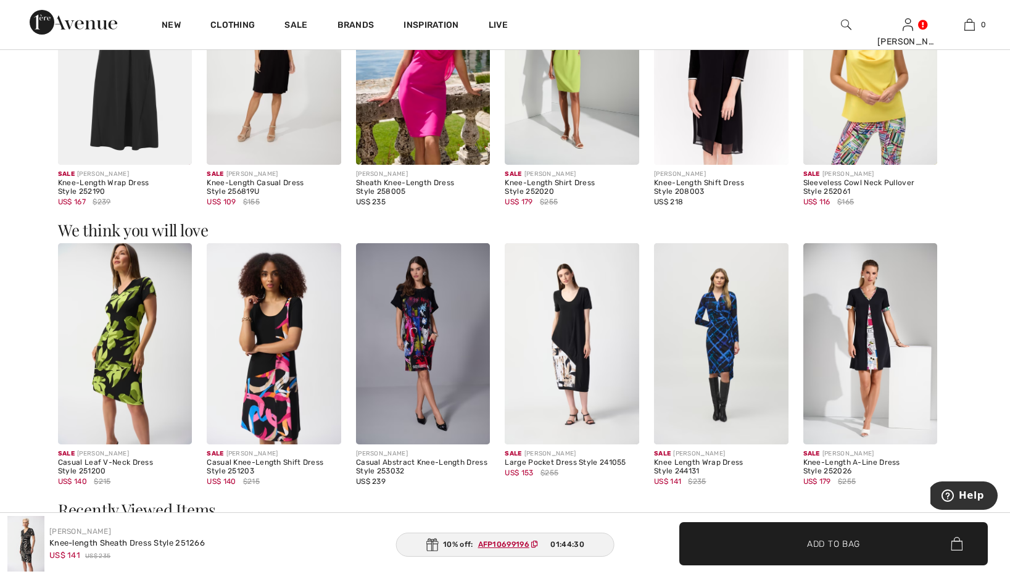
scroll to position [1270, 0]
click at [142, 376] on img at bounding box center [125, 342] width 134 height 201
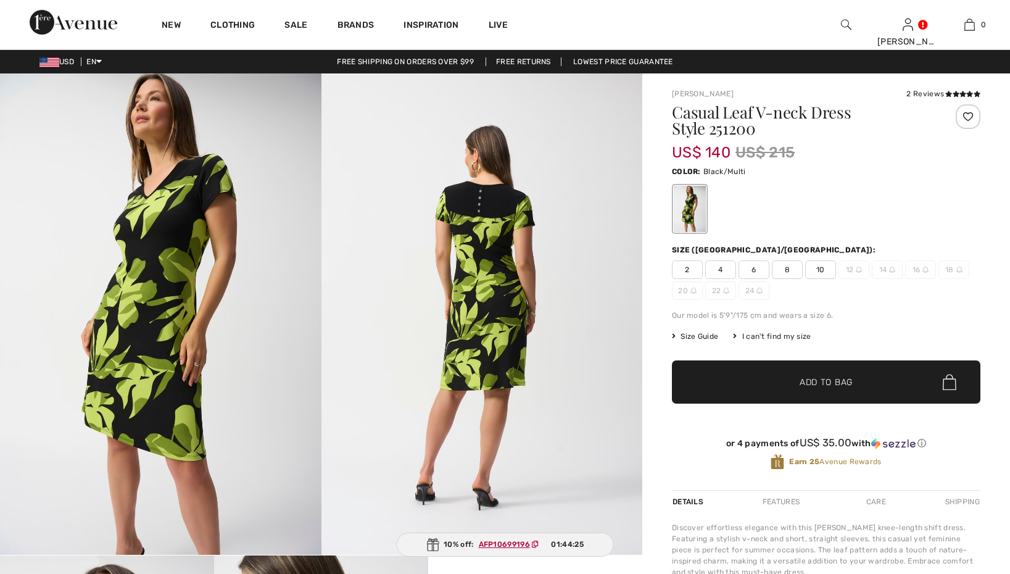
checkbox input "true"
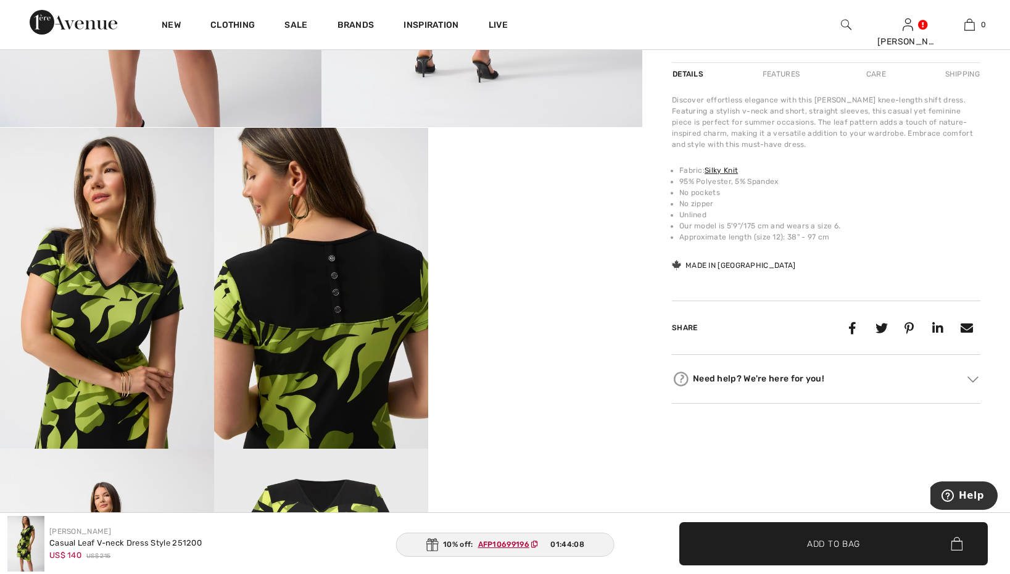
scroll to position [428, 0]
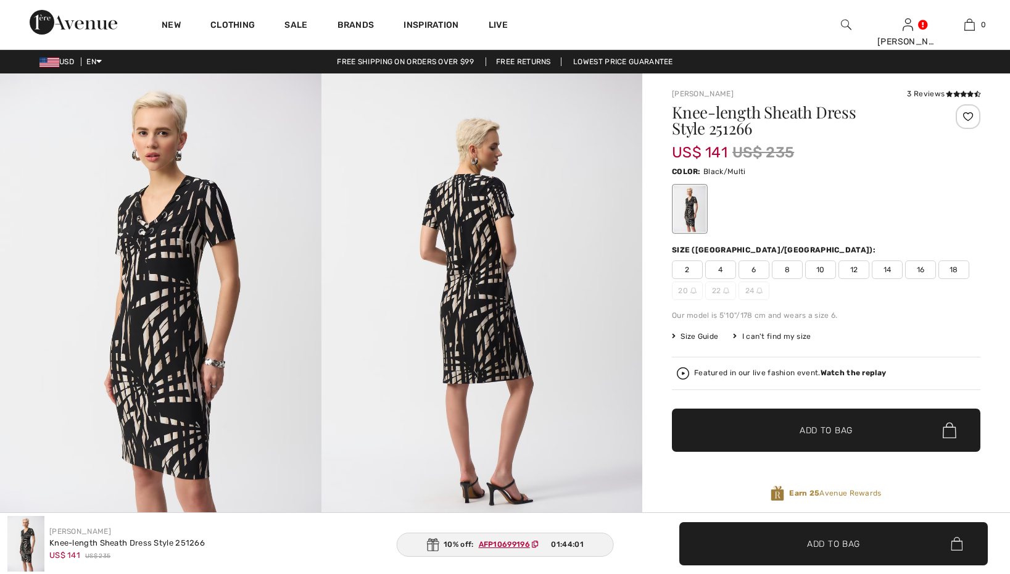
checkbox input "true"
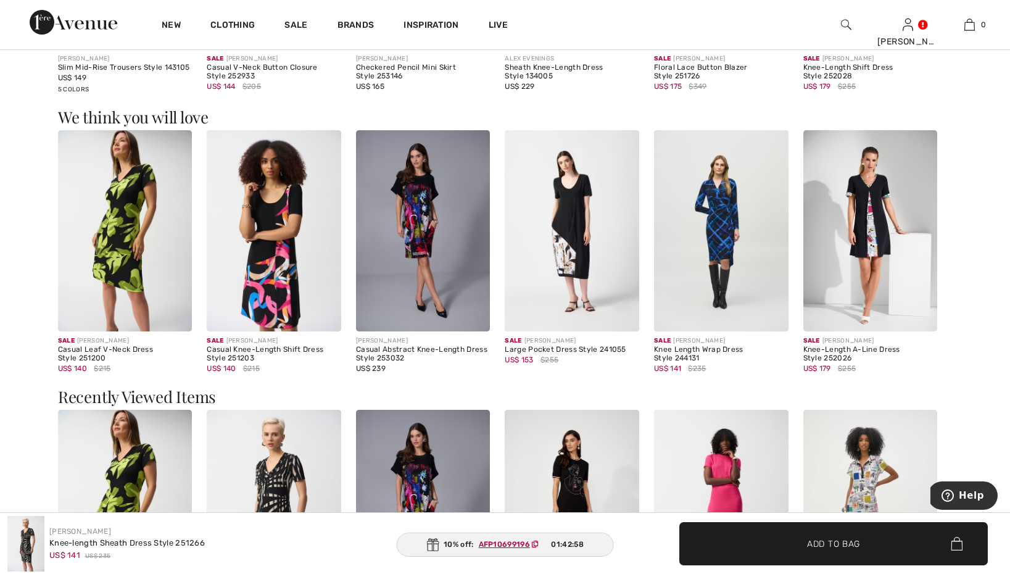
scroll to position [1377, 0]
